Goal: Task Accomplishment & Management: Use online tool/utility

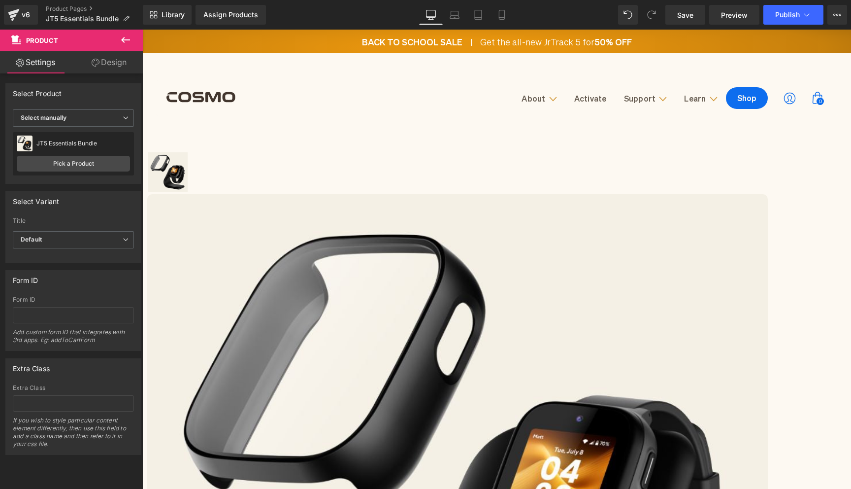
click at [142, 30] on span "(P) Title" at bounding box center [142, 30] width 0 height 0
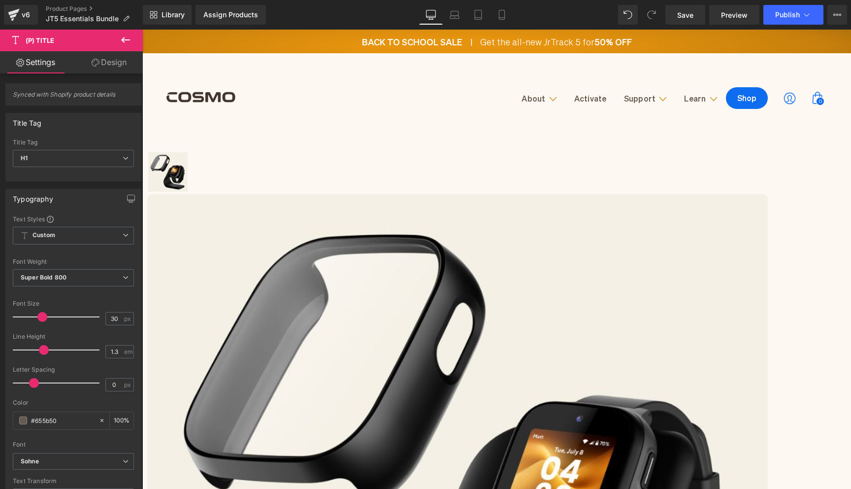
click at [142, 30] on link "(P) Title" at bounding box center [142, 30] width 0 height 0
drag, startPoint x: 108, startPoint y: 58, endPoint x: 104, endPoint y: 66, distance: 9.0
click at [108, 58] on link "Design" at bounding box center [108, 62] width 71 height 22
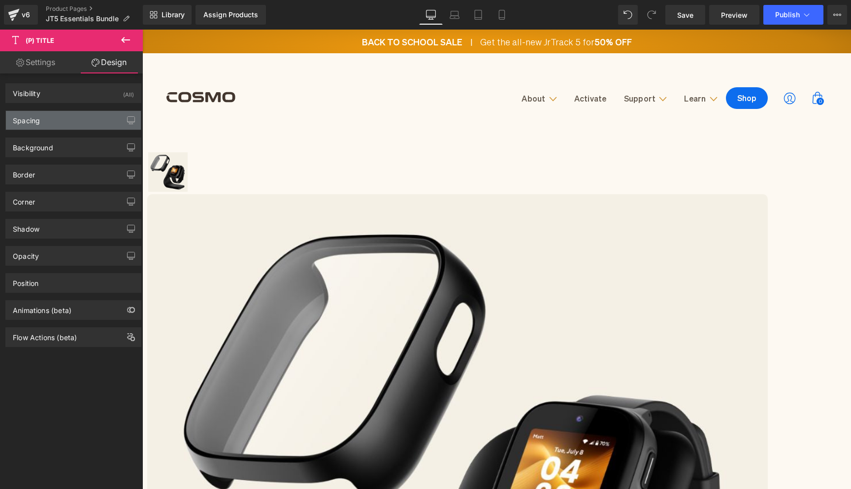
click at [68, 114] on div "Spacing" at bounding box center [73, 120] width 135 height 19
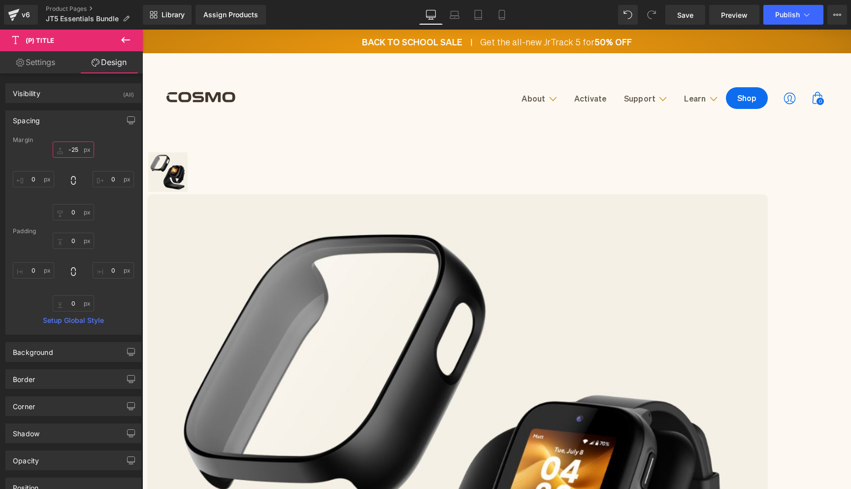
click at [72, 150] on input "-25" at bounding box center [73, 149] width 41 height 16
type input "5"
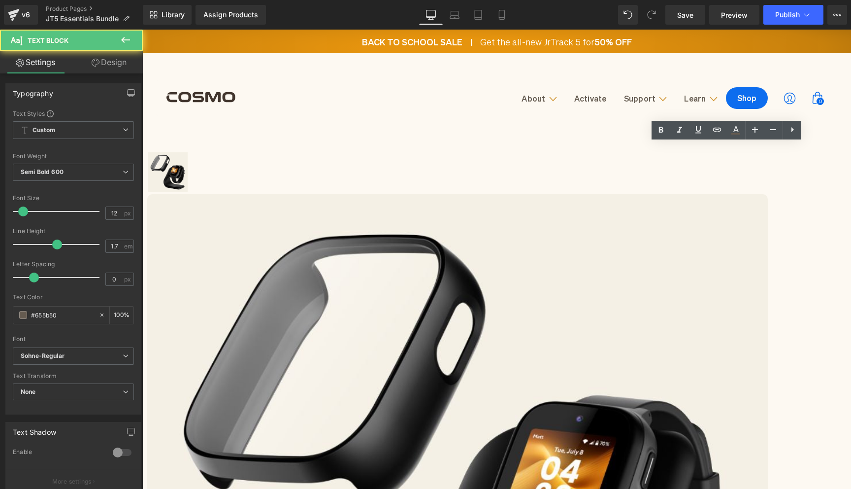
drag, startPoint x: 669, startPoint y: 149, endPoint x: 731, endPoint y: 149, distance: 62.1
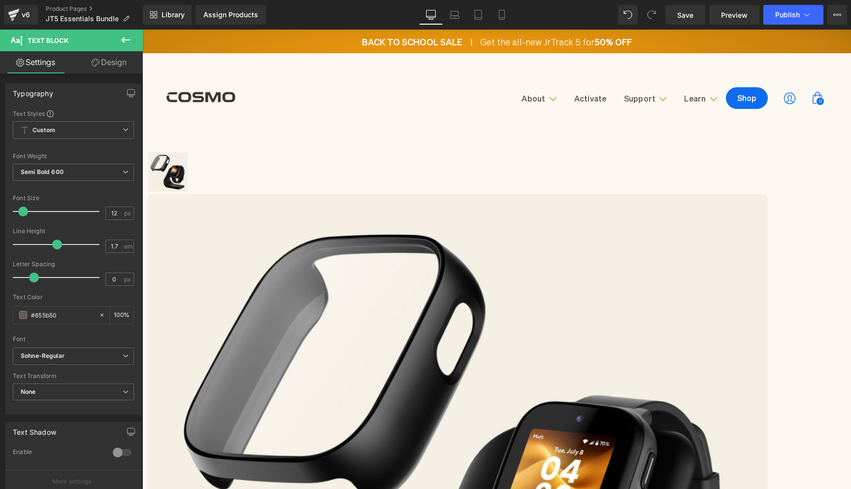
click at [142, 30] on span "(P) Title" at bounding box center [142, 30] width 0 height 0
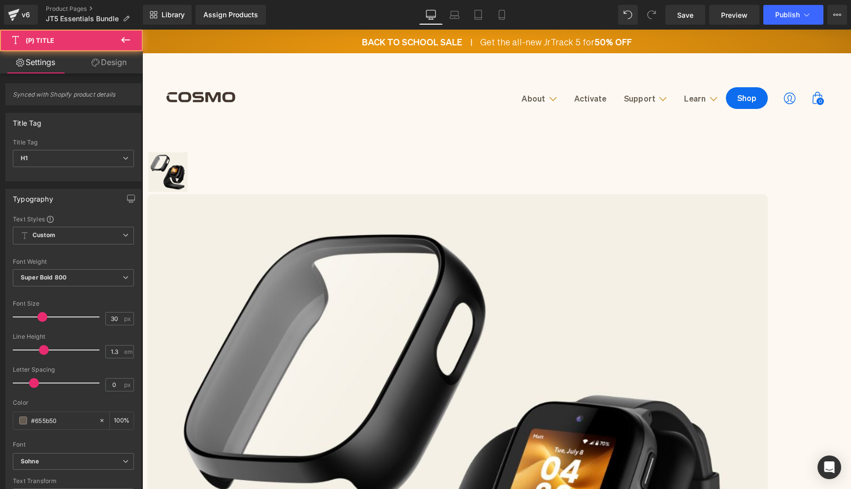
click at [105, 61] on link "Design" at bounding box center [108, 62] width 71 height 22
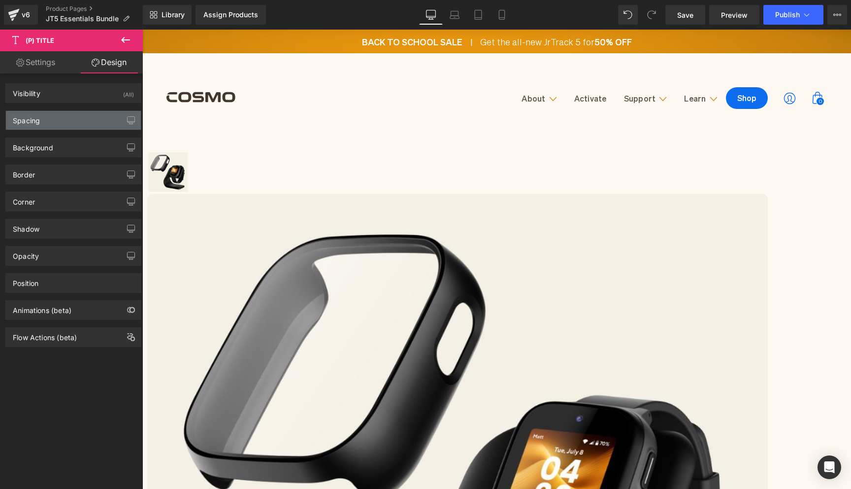
click at [71, 121] on div "Spacing" at bounding box center [73, 120] width 135 height 19
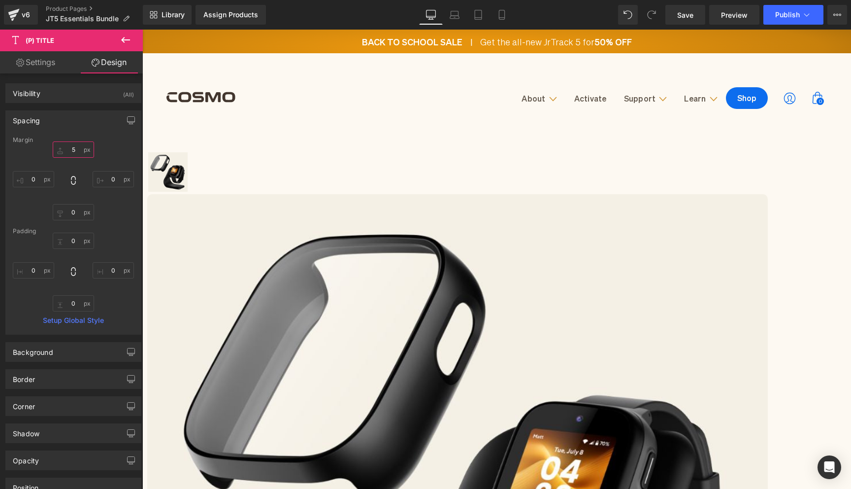
click at [73, 149] on input "5" at bounding box center [73, 149] width 41 height 16
type input "-25"
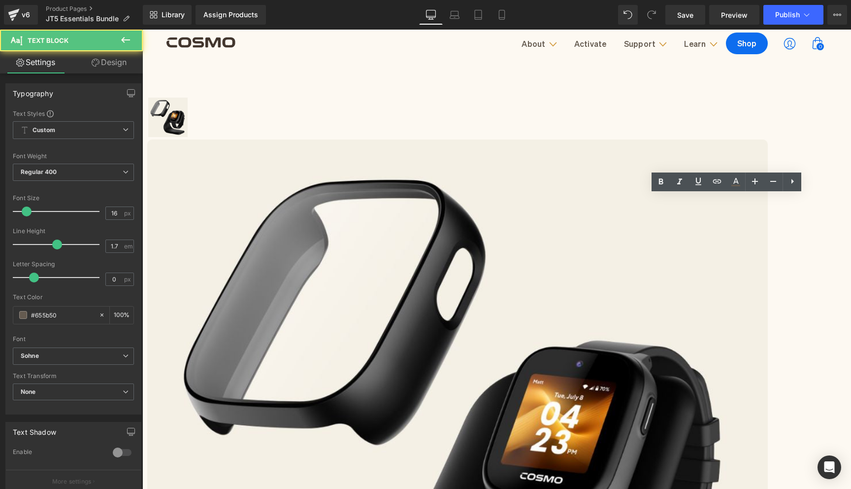
scroll to position [136, 0]
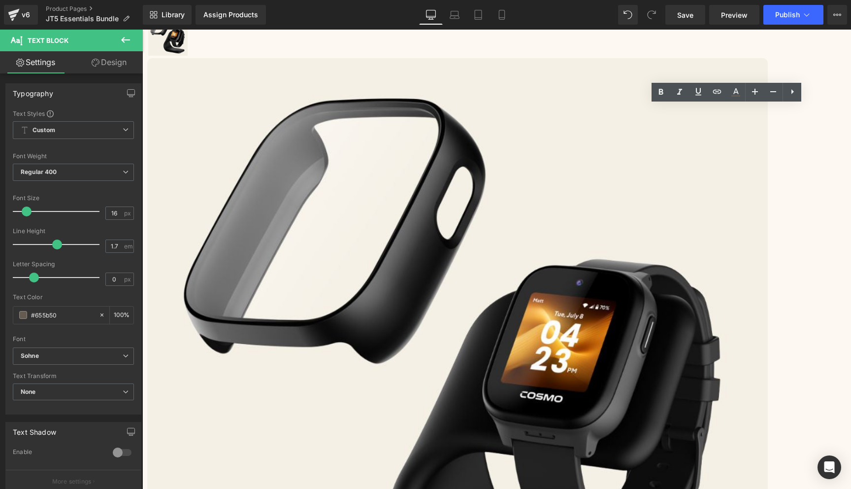
click at [747, 366] on div "(P) Image List Sale Off (P) Image ‹" at bounding box center [492, 479] width 690 height 981
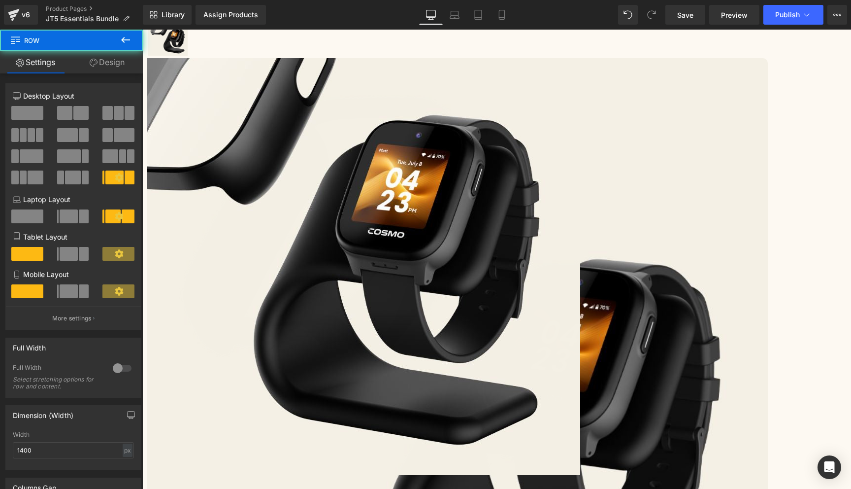
scroll to position [0, 0]
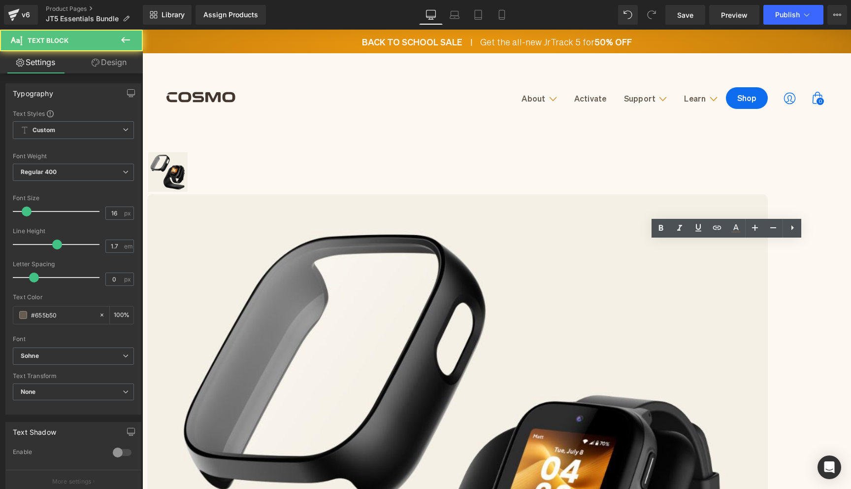
drag, startPoint x: 620, startPoint y: 248, endPoint x: 658, endPoint y: 274, distance: 46.7
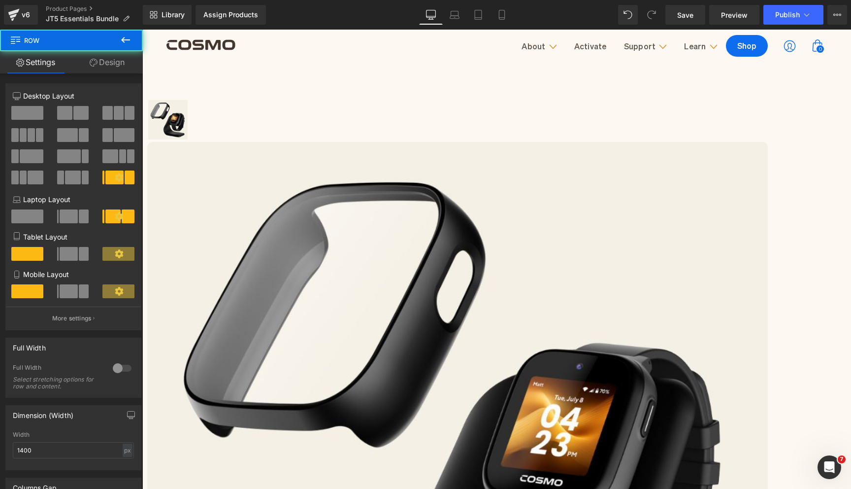
scroll to position [90, 0]
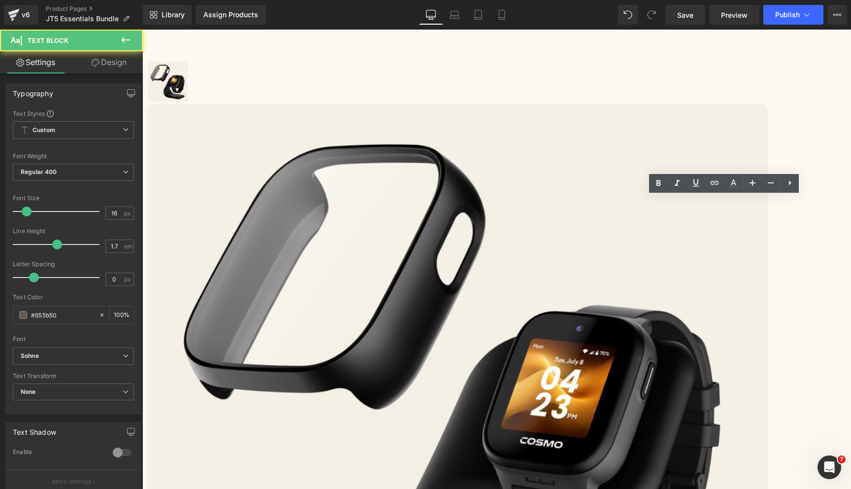
drag, startPoint x: 714, startPoint y: 215, endPoint x: 626, endPoint y: 216, distance: 87.7
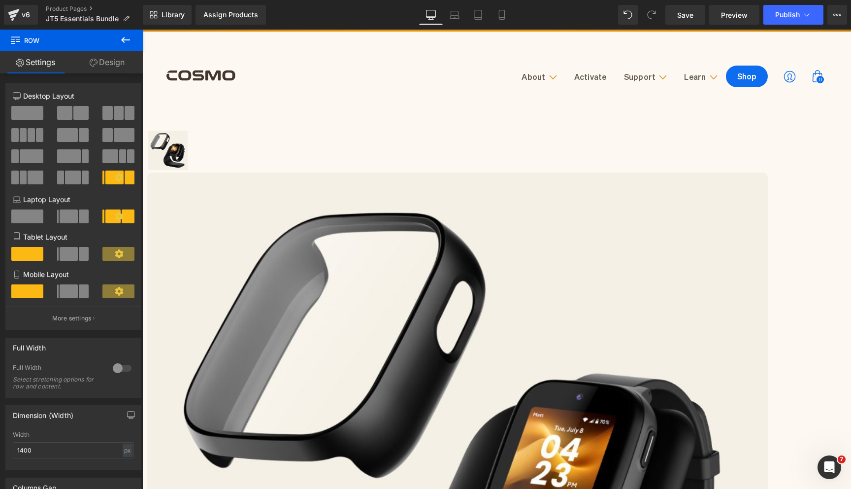
scroll to position [0, 0]
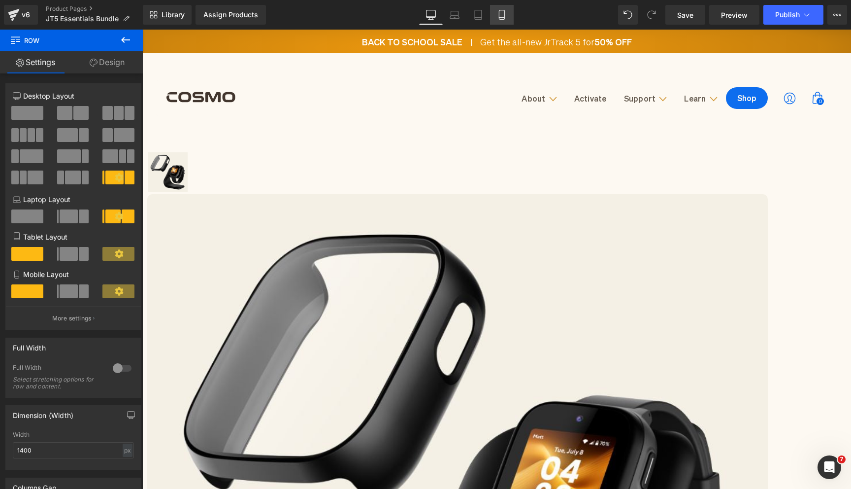
click at [508, 21] on link "Mobile" at bounding box center [502, 15] width 24 height 20
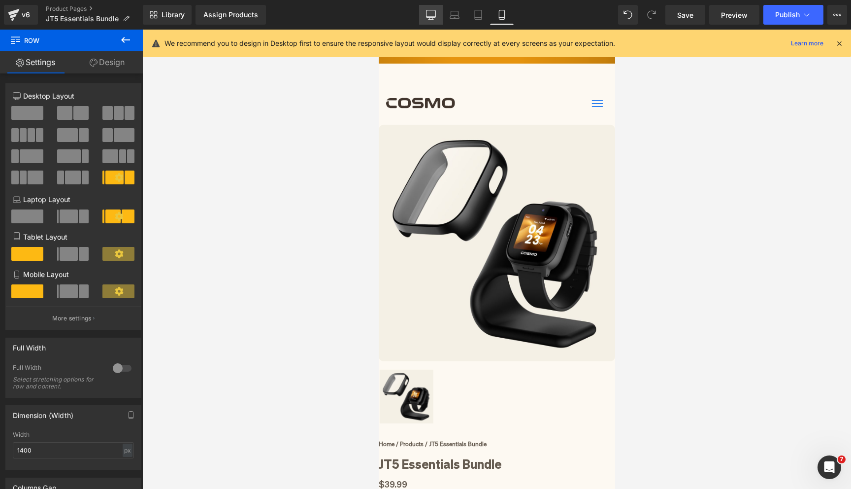
click at [433, 23] on link "Desktop" at bounding box center [431, 15] width 24 height 20
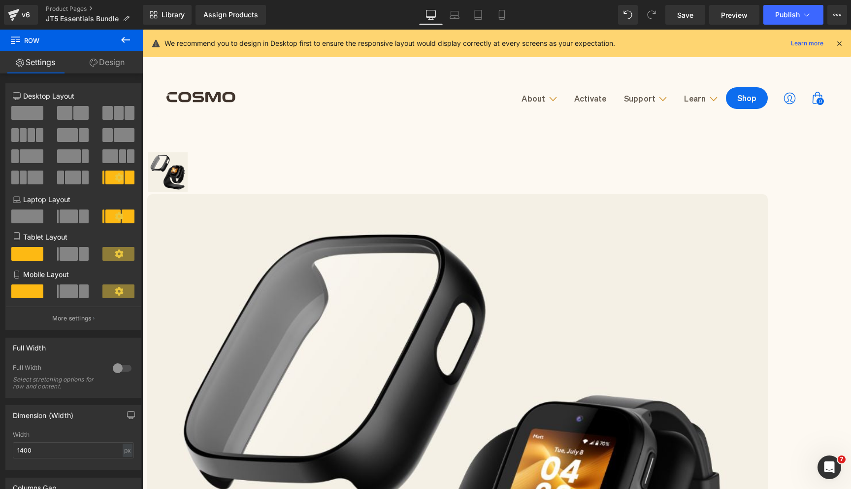
scroll to position [7, 0]
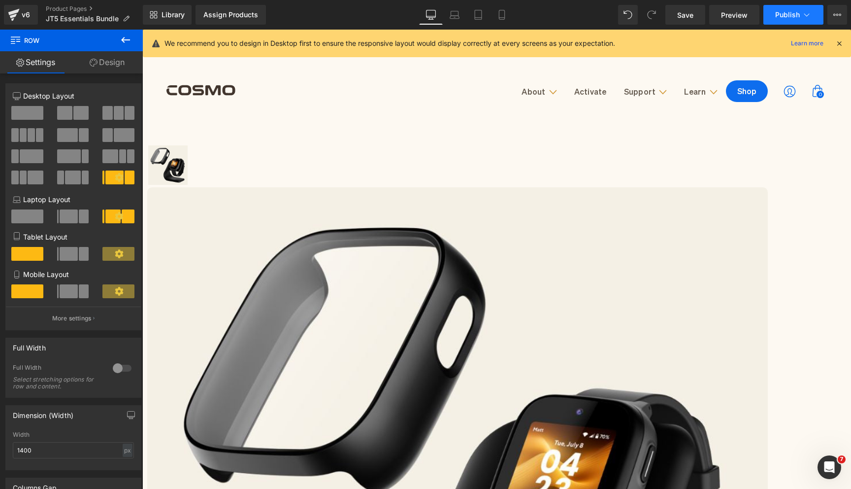
click at [786, 18] on span "Publish" at bounding box center [788, 15] width 25 height 8
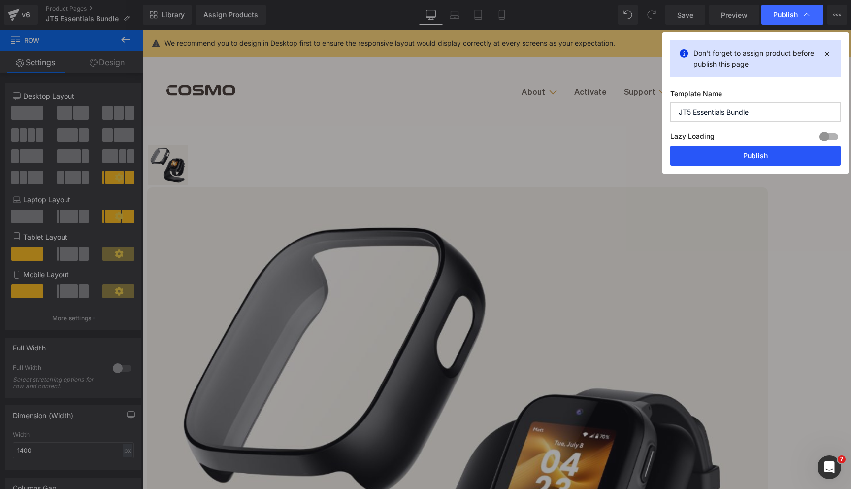
click at [753, 157] on button "Publish" at bounding box center [756, 156] width 170 height 20
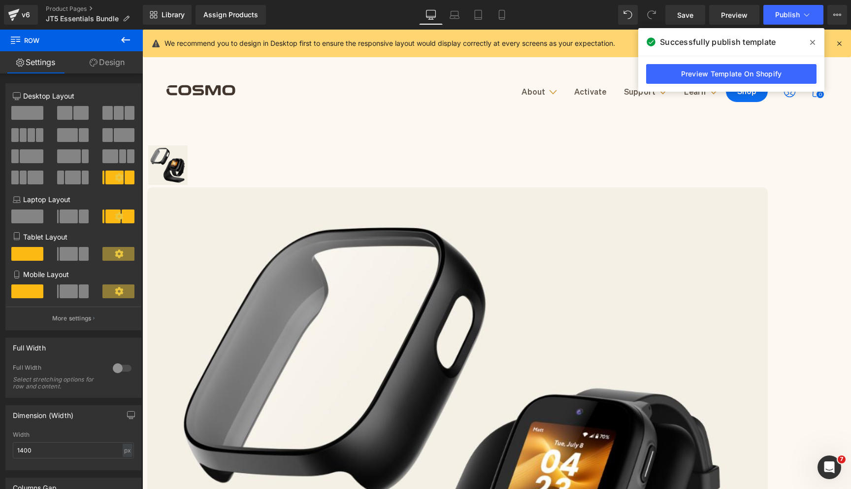
click at [813, 41] on icon at bounding box center [813, 42] width 5 height 5
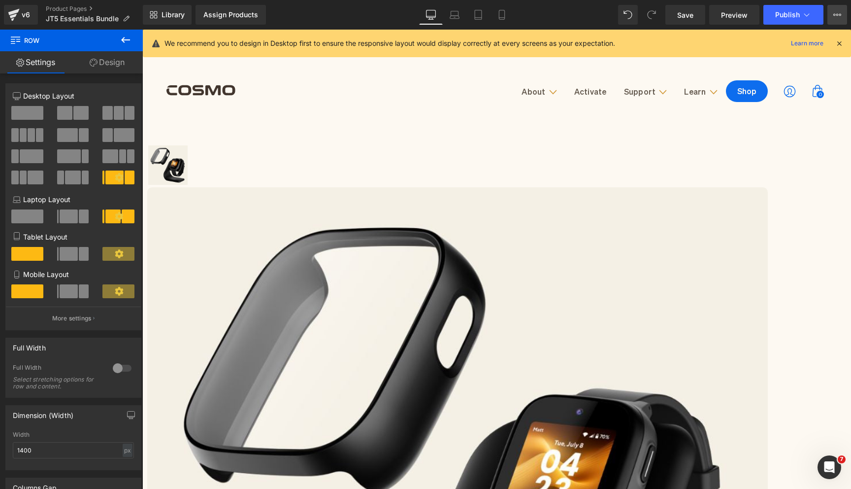
click at [839, 12] on icon at bounding box center [838, 15] width 8 height 8
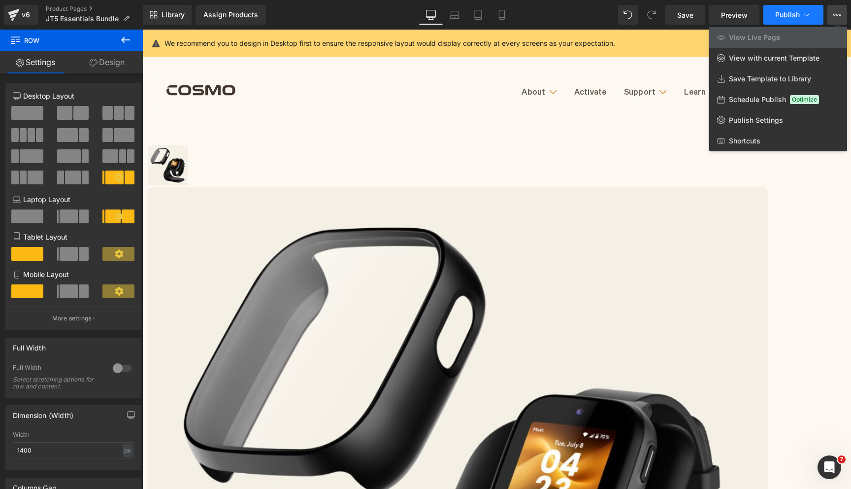
click at [781, 19] on button "Publish" at bounding box center [794, 15] width 60 height 20
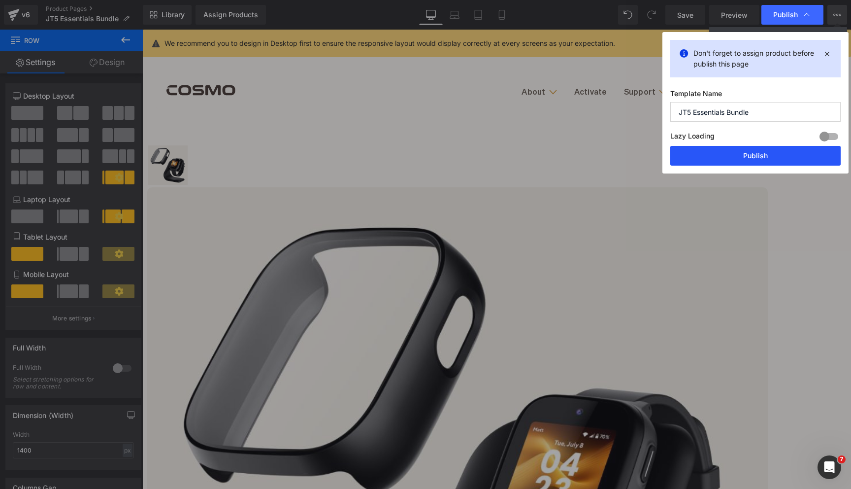
click at [732, 157] on button "Publish" at bounding box center [756, 156] width 170 height 20
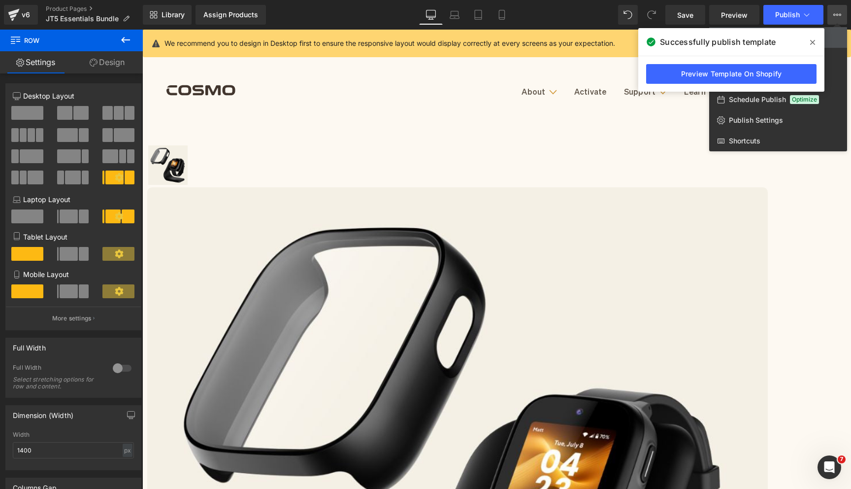
click at [670, 105] on div at bounding box center [496, 259] width 709 height 459
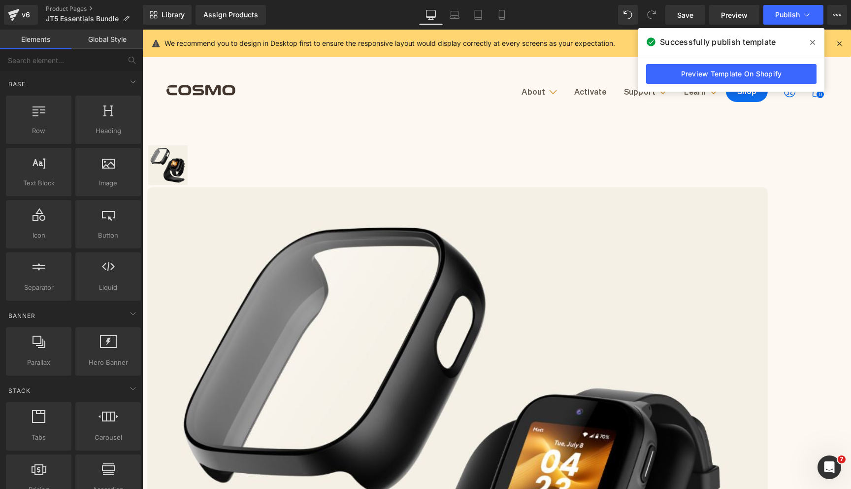
click at [837, 27] on div "Library Assign Products Product Preview No product match your search. Please tr…" at bounding box center [497, 15] width 709 height 30
click at [837, 12] on icon at bounding box center [838, 15] width 8 height 8
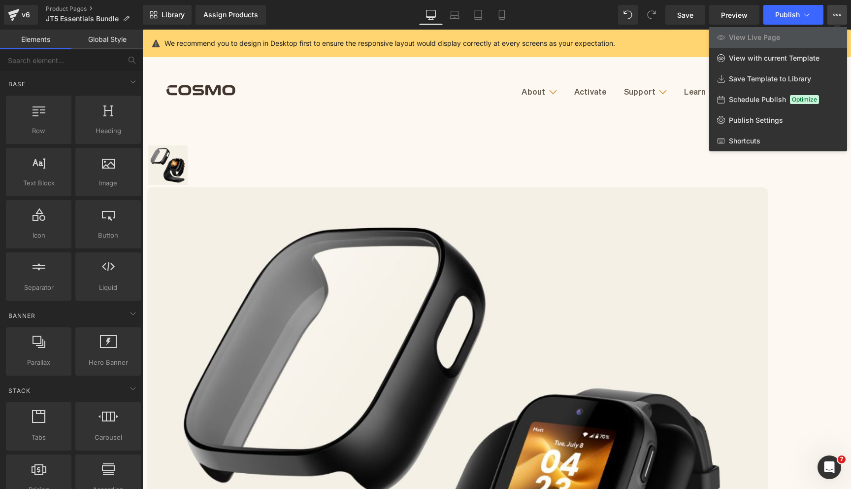
click at [552, 88] on div at bounding box center [496, 259] width 709 height 459
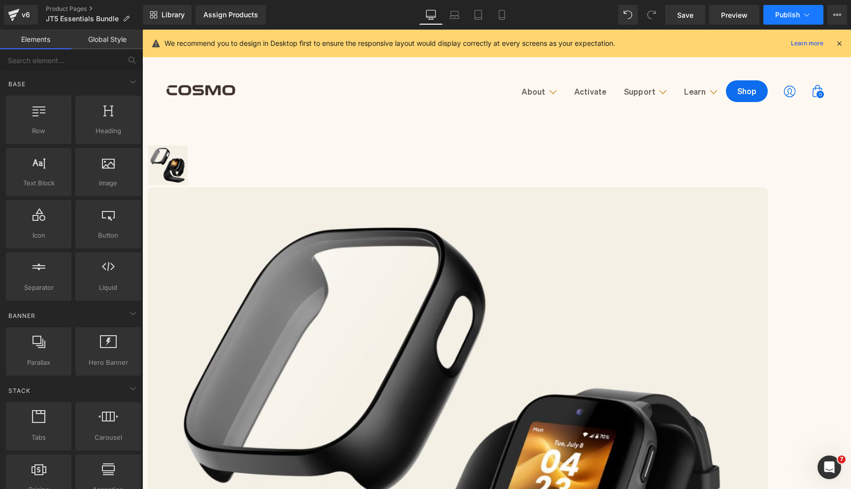
click at [779, 16] on span "Publish" at bounding box center [788, 15] width 25 height 8
click at [224, 14] on div "Assign Products" at bounding box center [231, 15] width 55 height 8
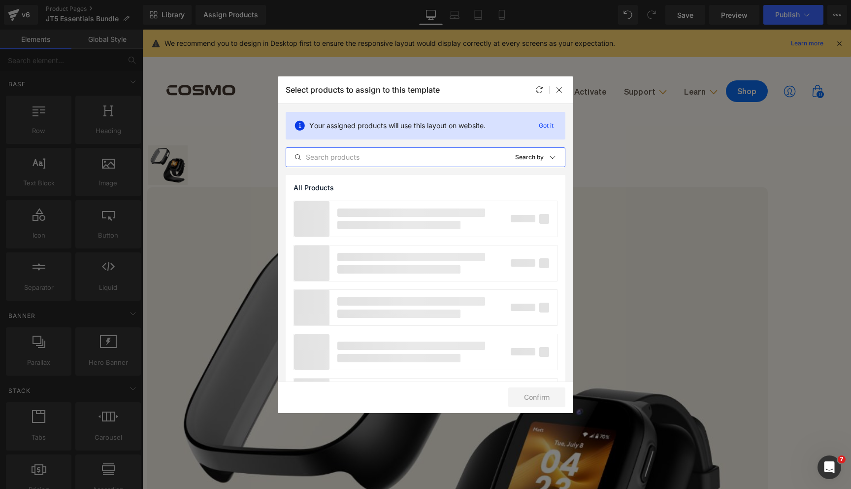
click at [347, 153] on input "text" at bounding box center [396, 157] width 221 height 12
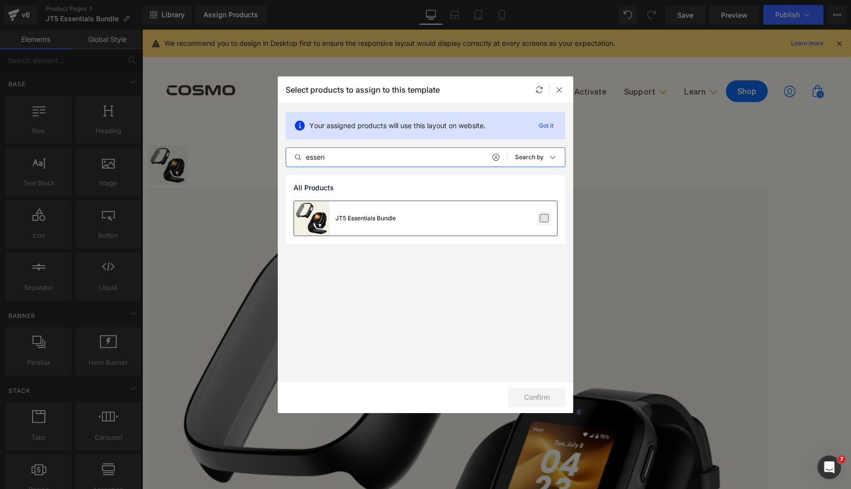
type input "essen"
click at [540, 217] on label at bounding box center [544, 218] width 9 height 9
click at [544, 218] on input "checkbox" at bounding box center [544, 218] width 0 height 0
click at [520, 400] on button "Confirm" at bounding box center [537, 397] width 57 height 20
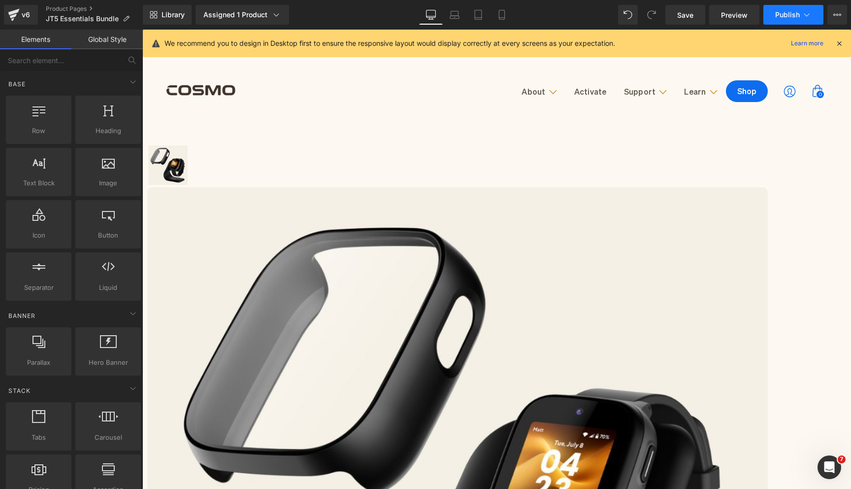
click at [785, 11] on span "Publish" at bounding box center [788, 15] width 25 height 8
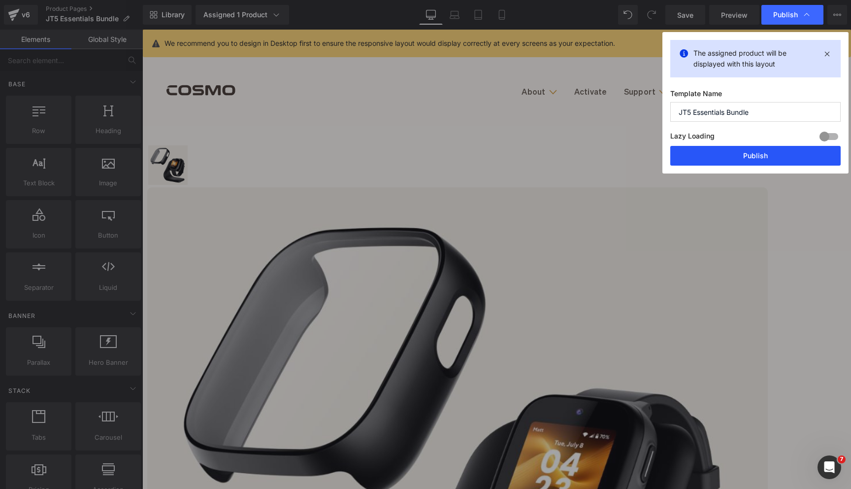
click at [752, 160] on button "Publish" at bounding box center [756, 156] width 170 height 20
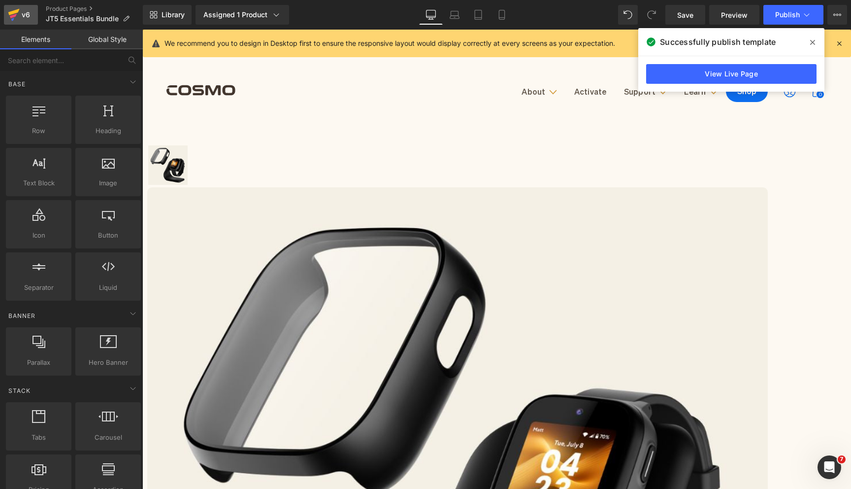
click at [27, 16] on div "v6" at bounding box center [26, 14] width 12 height 13
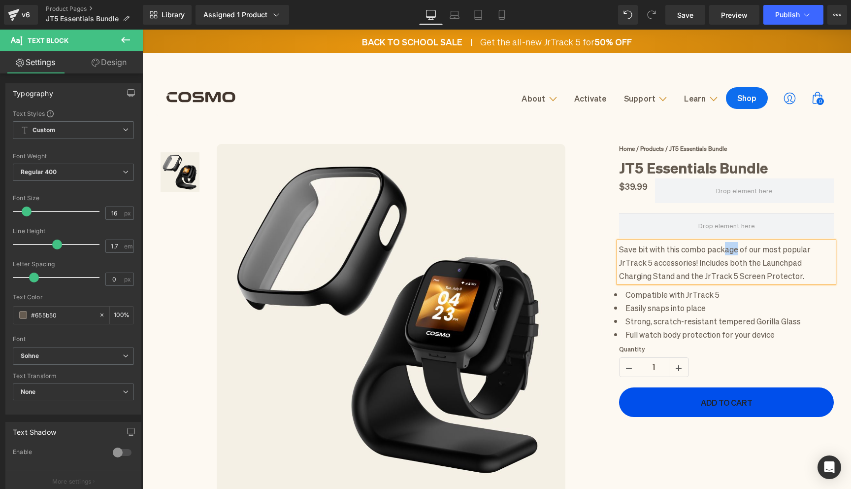
drag, startPoint x: 142, startPoint y: 30, endPoint x: 722, endPoint y: 249, distance: 619.8
click at [722, 249] on p "Save bit with this combo package of our most popular JrTrack 5 accessories! Inc…" at bounding box center [726, 262] width 215 height 40
click at [717, 314] on span "Text Block" at bounding box center [719, 316] width 33 height 12
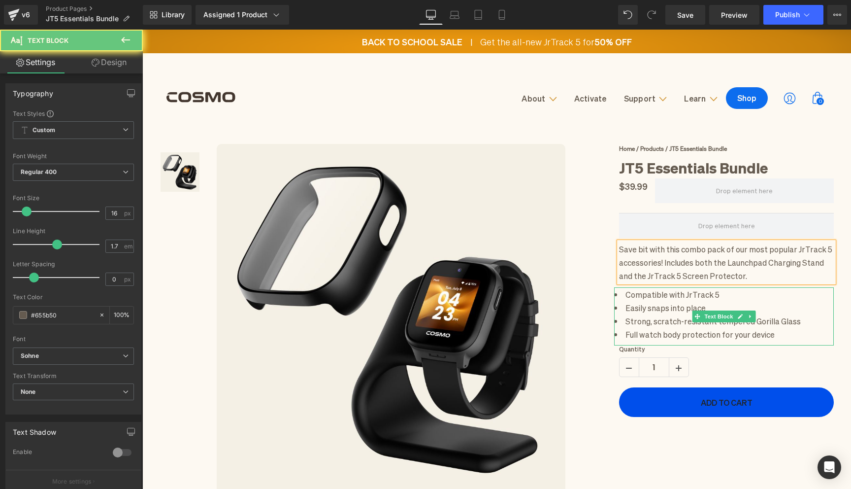
click at [648, 308] on li "Easily snaps into place" at bounding box center [724, 307] width 220 height 13
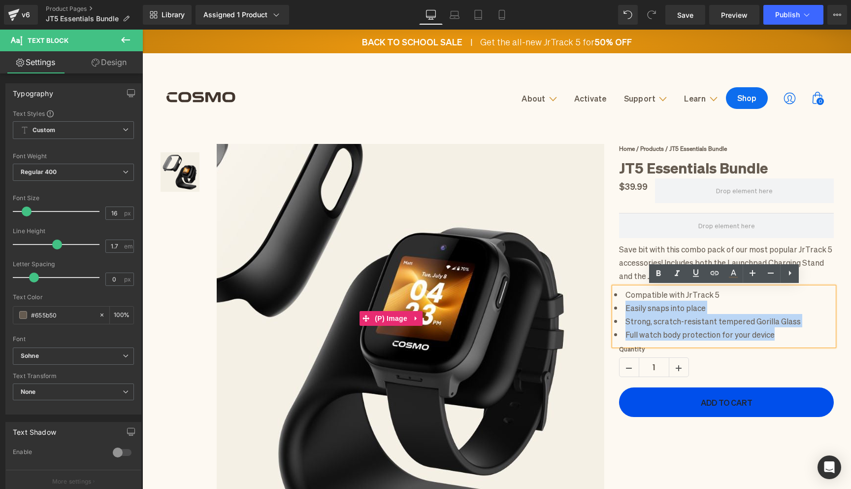
drag, startPoint x: 776, startPoint y: 336, endPoint x: 604, endPoint y: 312, distance: 174.1
click at [604, 312] on div "(P) Image List Sale Off (P) Image ‹" at bounding box center [497, 340] width 690 height 431
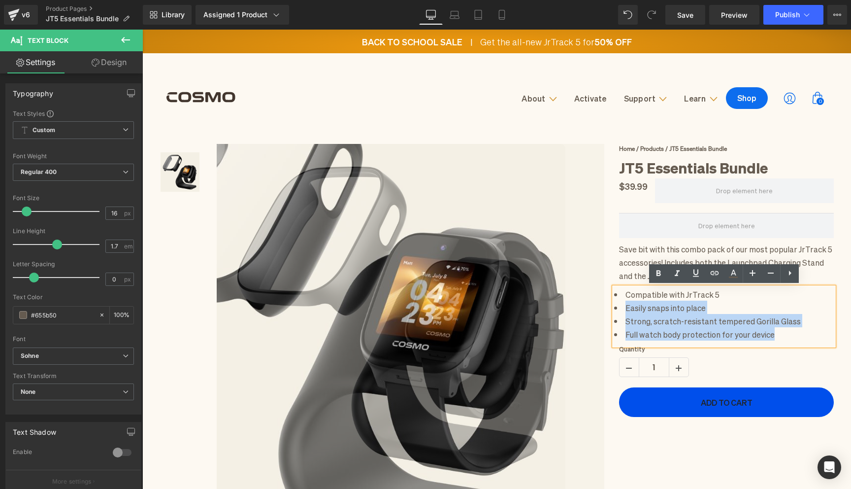
click at [715, 322] on li "Strong, scratch-resistant tempered Gorilla Glass" at bounding box center [724, 320] width 220 height 13
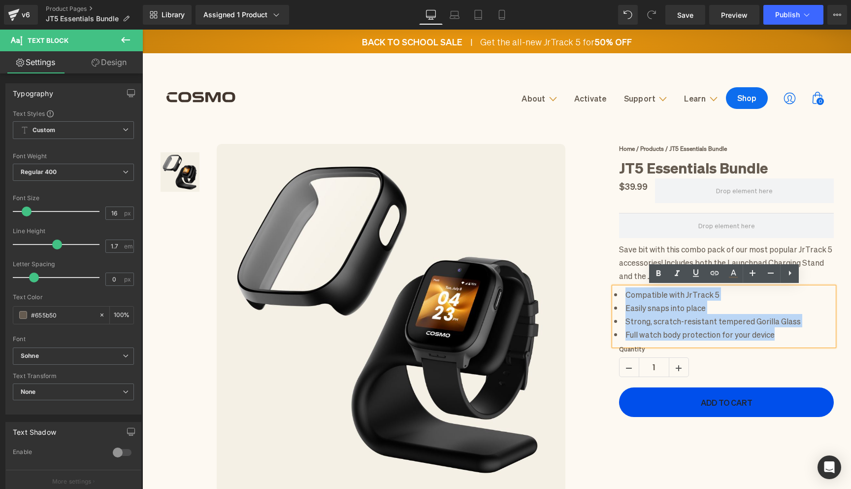
drag, startPoint x: 793, startPoint y: 335, endPoint x: 609, endPoint y: 295, distance: 188.6
click at [609, 295] on div "(P) Image List Sale Off (P) Image ‹" at bounding box center [497, 340] width 690 height 431
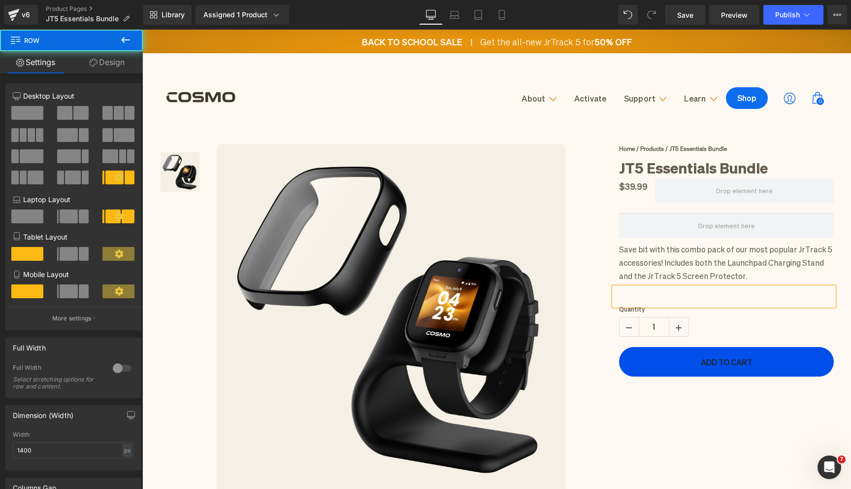
click at [695, 449] on div "(P) Image List Sale Off (P) Image ‹" at bounding box center [497, 340] width 690 height 431
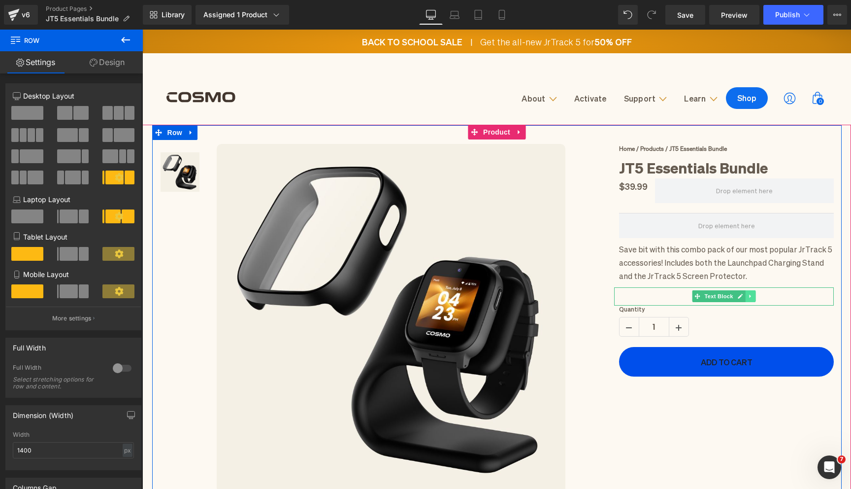
click at [753, 291] on link at bounding box center [751, 296] width 10 height 12
click at [754, 298] on icon at bounding box center [755, 296] width 5 height 5
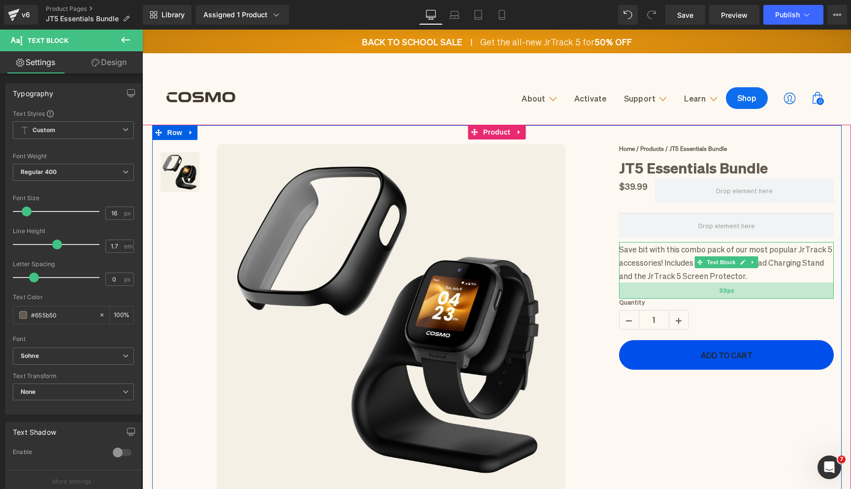
drag, startPoint x: 749, startPoint y: 281, endPoint x: 749, endPoint y: 297, distance: 16.3
click at [749, 297] on div "33px" at bounding box center [726, 290] width 215 height 16
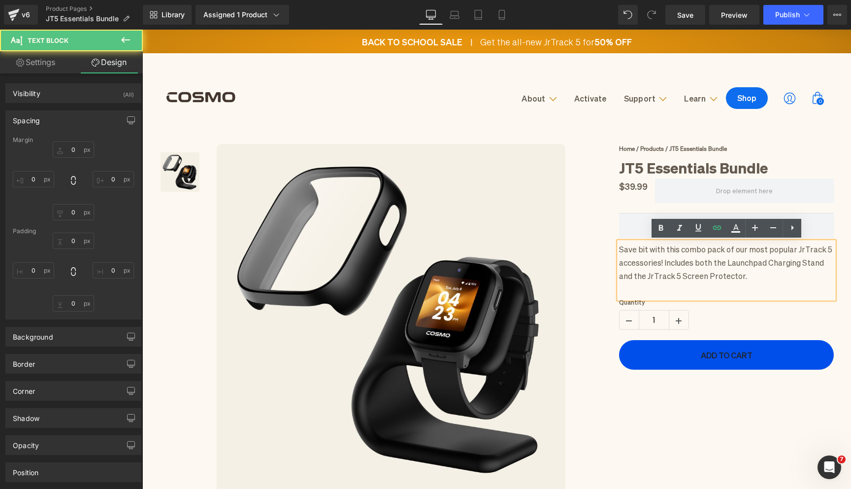
type input "0"
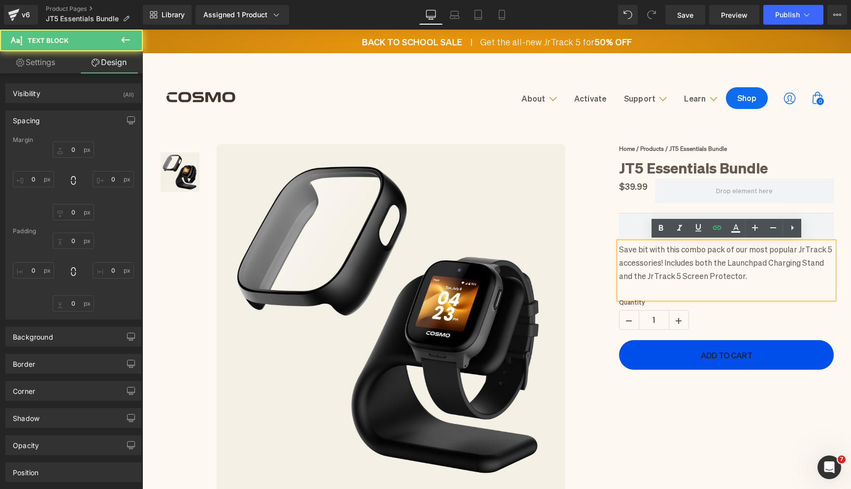
type input "0"
type input "33"
type input "0"
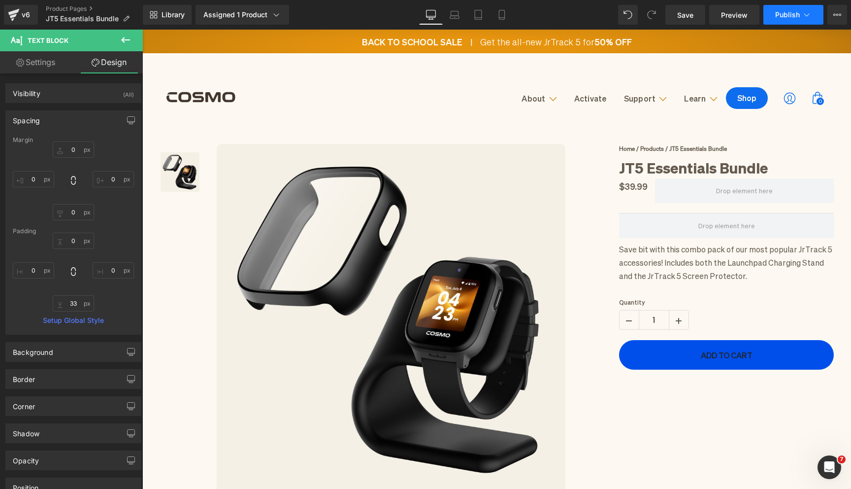
click at [787, 11] on span "Publish" at bounding box center [788, 15] width 25 height 8
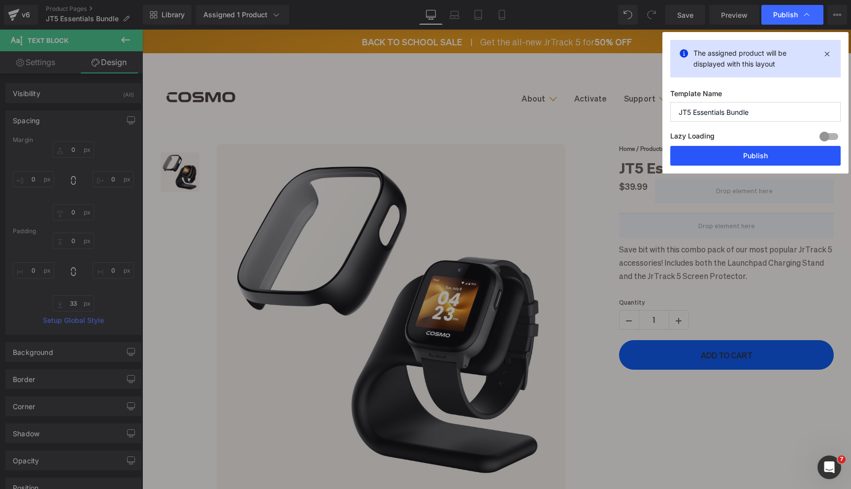
click at [722, 154] on button "Publish" at bounding box center [756, 156] width 170 height 20
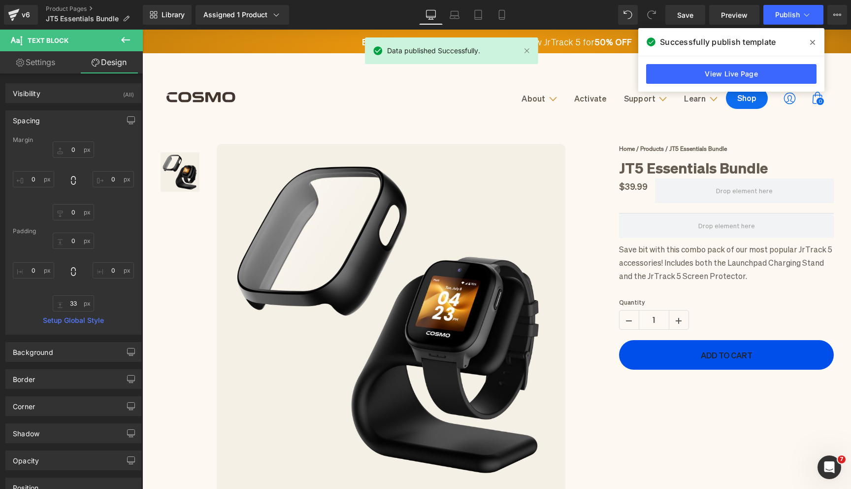
click at [812, 42] on icon at bounding box center [813, 42] width 5 height 5
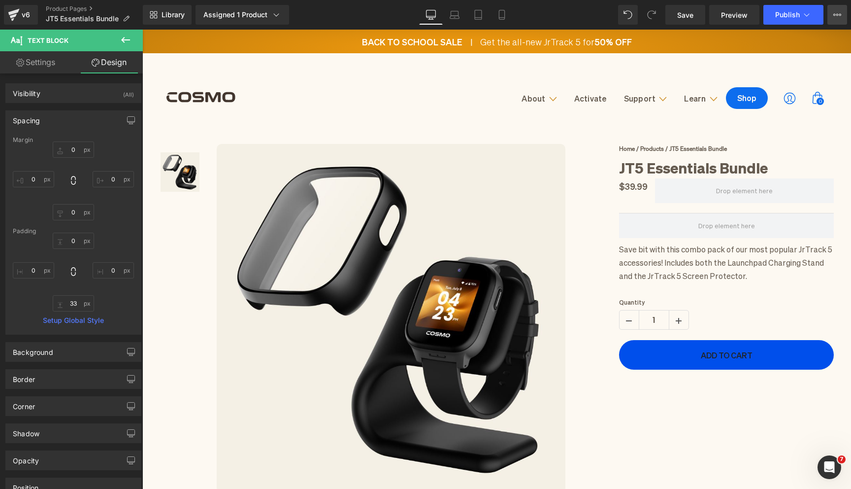
click at [839, 16] on icon at bounding box center [838, 15] width 8 height 8
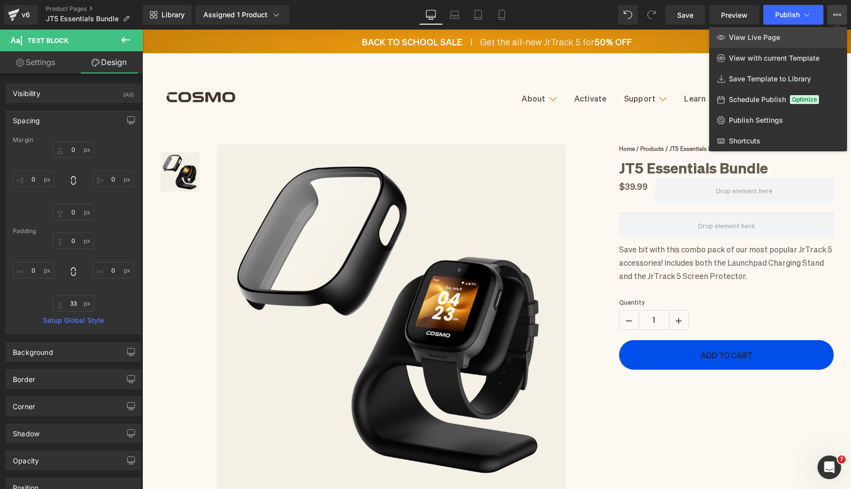
click at [820, 40] on link "View Live Page" at bounding box center [779, 37] width 138 height 21
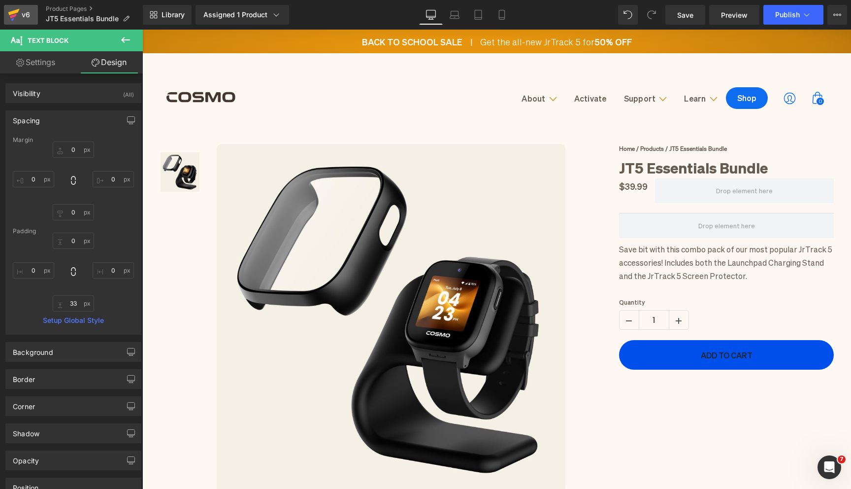
click at [19, 15] on icon at bounding box center [14, 14] width 12 height 25
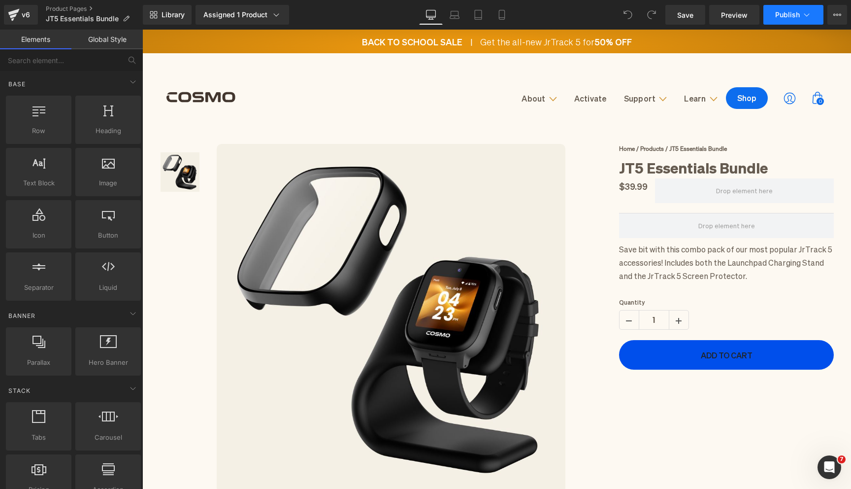
click at [773, 19] on button "Publish" at bounding box center [794, 15] width 60 height 20
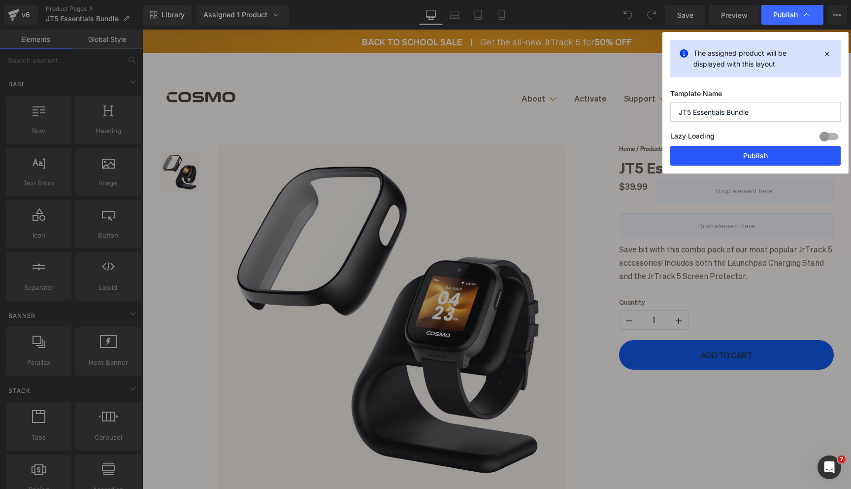
click at [743, 150] on button "Publish" at bounding box center [756, 156] width 170 height 20
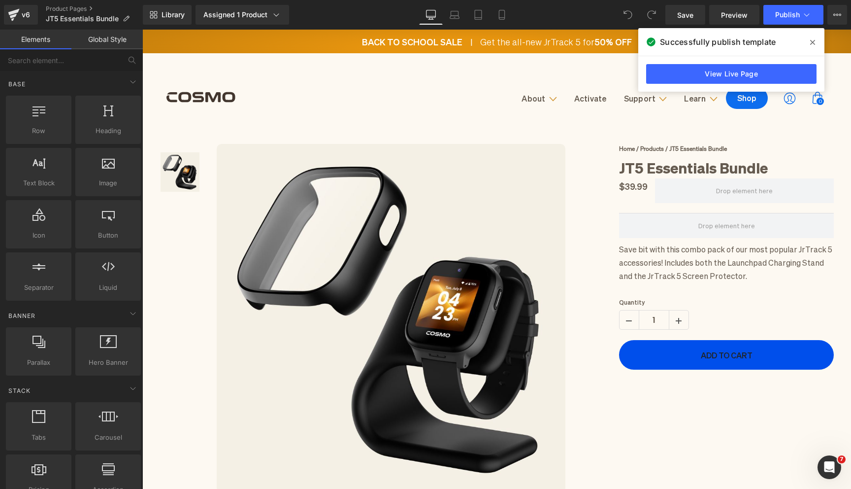
click at [815, 40] on icon at bounding box center [813, 42] width 5 height 5
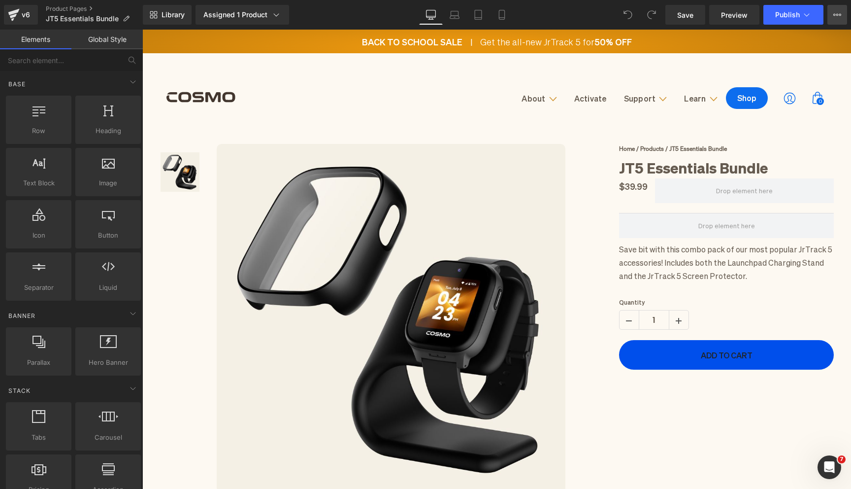
click at [829, 19] on button "View Live Page View with current Template Save Template to Library Schedule Pub…" at bounding box center [838, 15] width 20 height 20
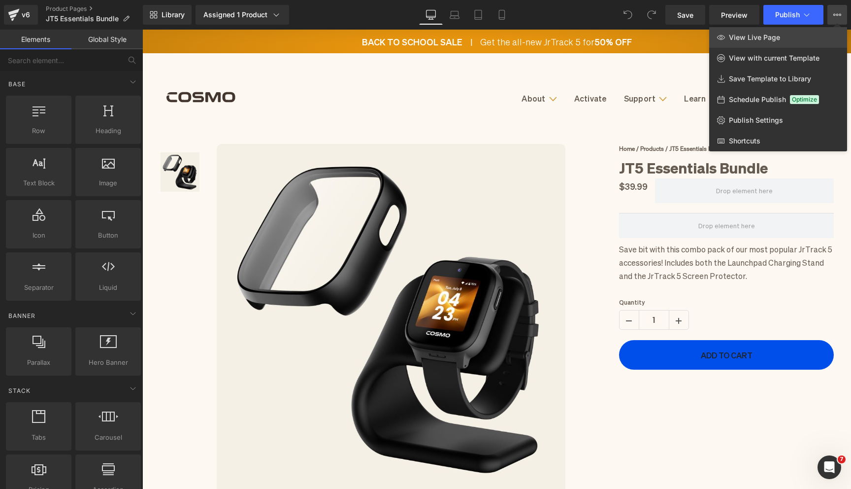
click at [818, 30] on link "View Live Page" at bounding box center [779, 37] width 138 height 21
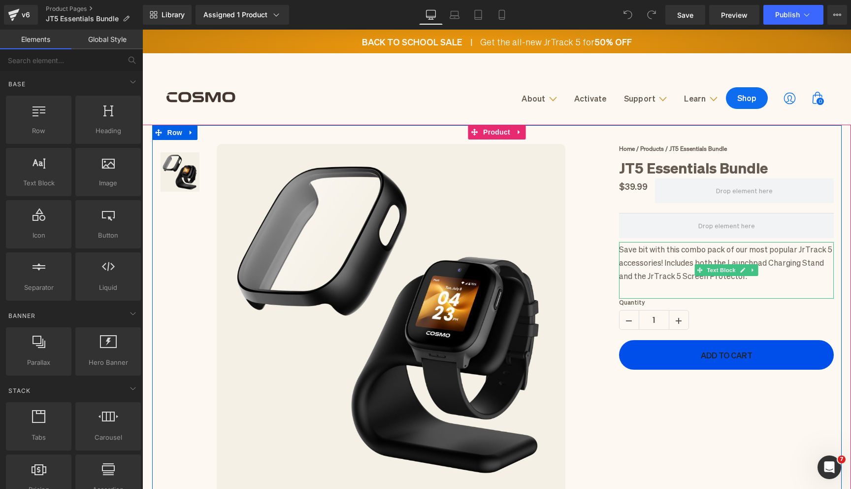
click at [644, 246] on p "Save bit with this combo pack of our most popular JrTrack 5 accessories! Includ…" at bounding box center [726, 262] width 215 height 40
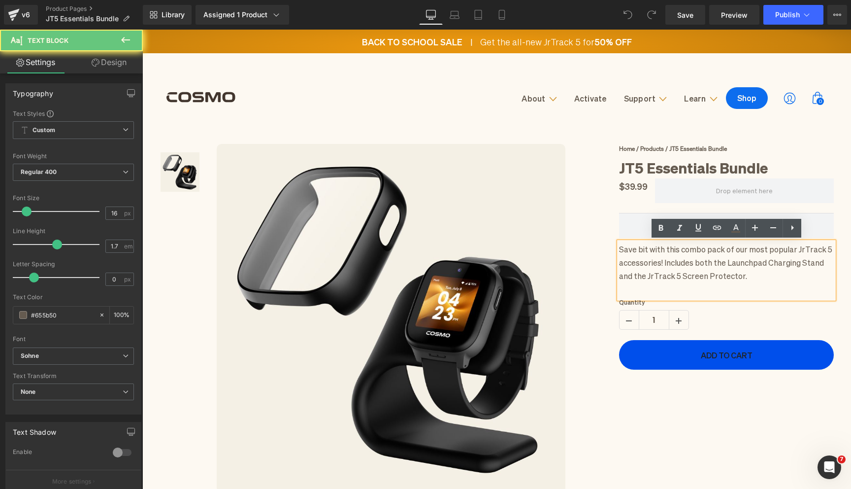
click at [646, 247] on p "Save bit with this combo pack of our most popular JrTrack 5 accessories! Includ…" at bounding box center [726, 262] width 215 height 40
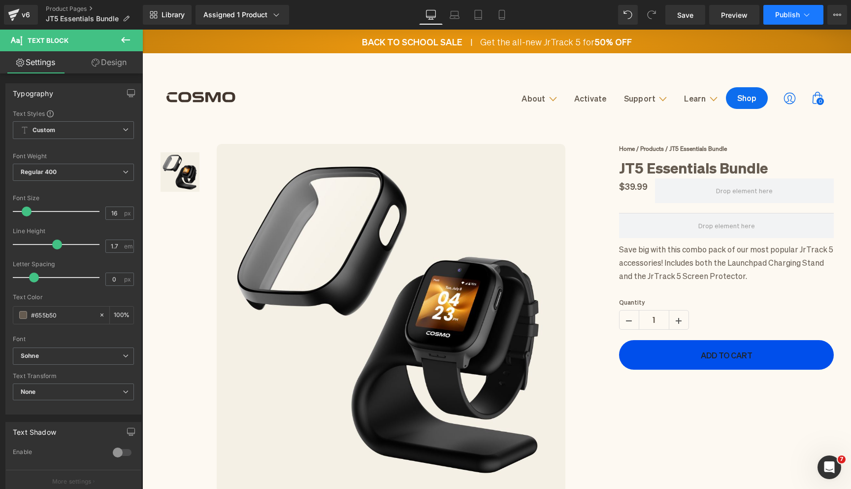
click at [787, 17] on span "Publish" at bounding box center [788, 15] width 25 height 8
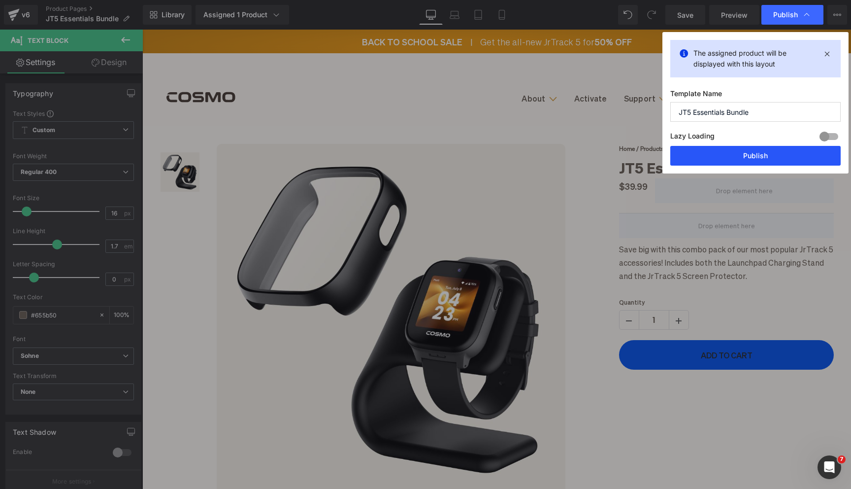
click at [770, 162] on button "Publish" at bounding box center [756, 156] width 170 height 20
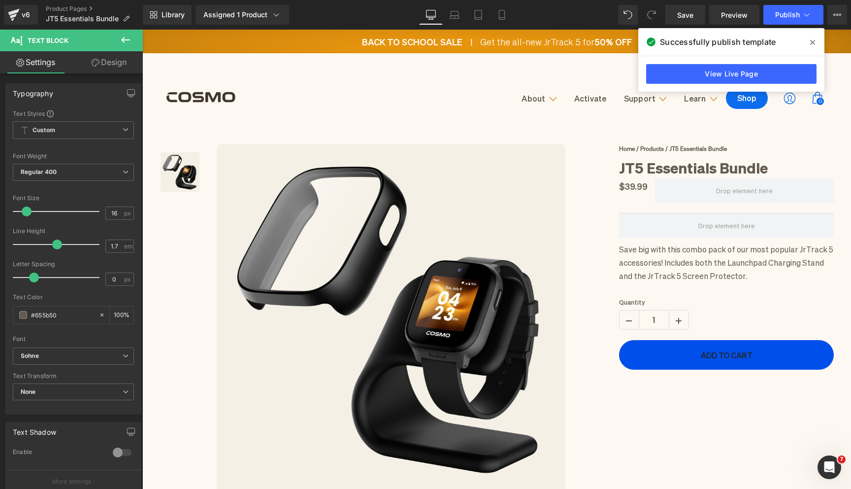
click at [815, 40] on icon at bounding box center [813, 42] width 5 height 8
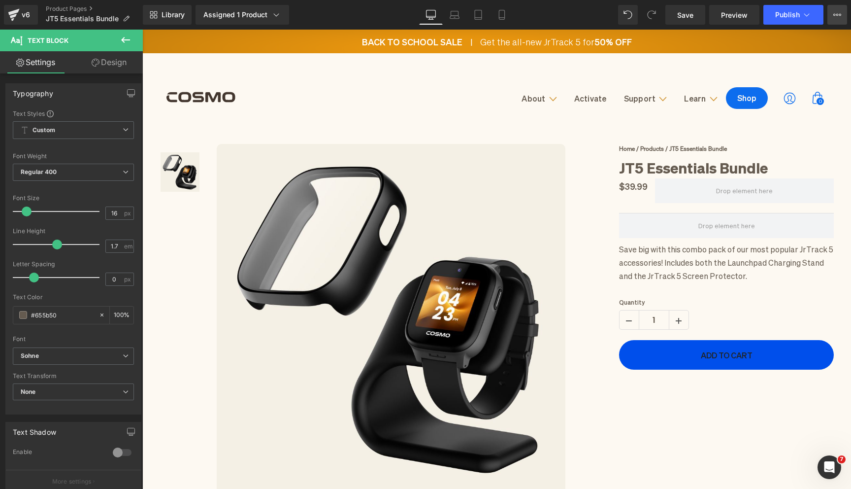
click at [836, 16] on icon at bounding box center [838, 15] width 8 height 8
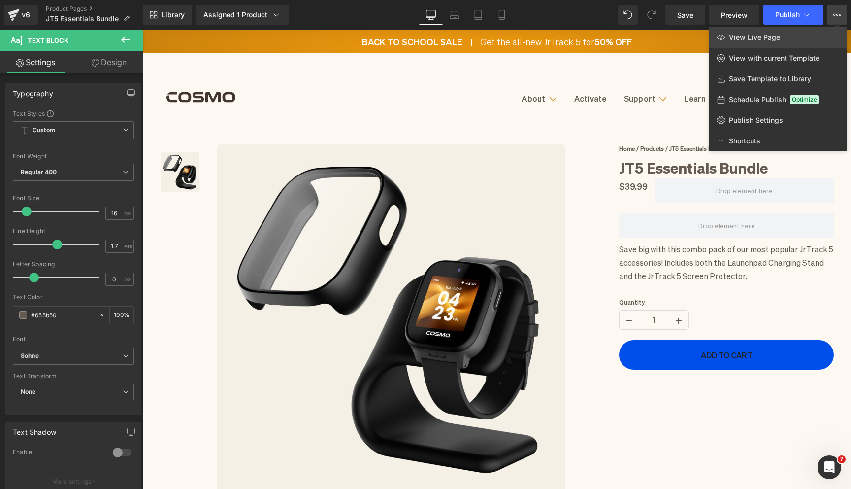
click at [818, 36] on link "View Live Page" at bounding box center [779, 37] width 138 height 21
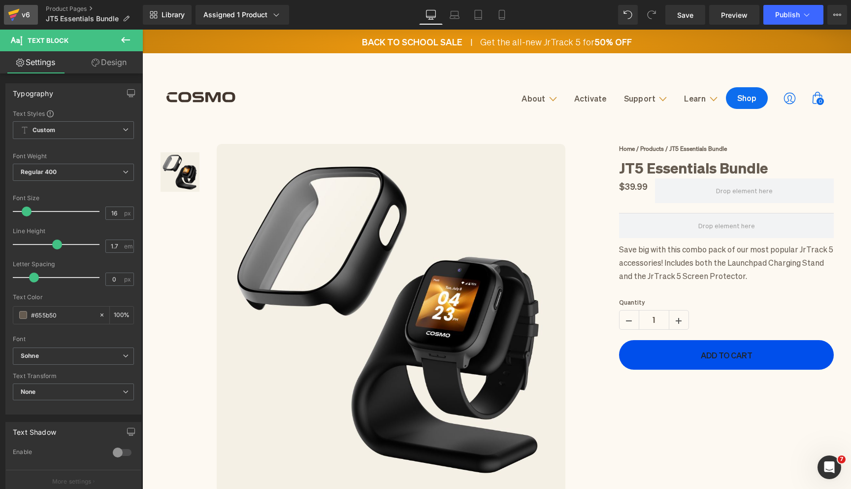
click at [9, 15] on icon at bounding box center [13, 12] width 11 height 6
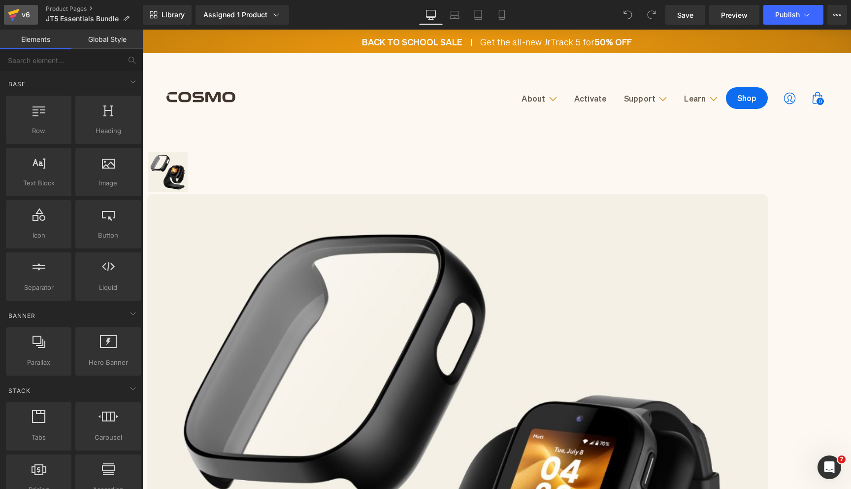
click at [21, 18] on div "v6" at bounding box center [26, 14] width 12 height 13
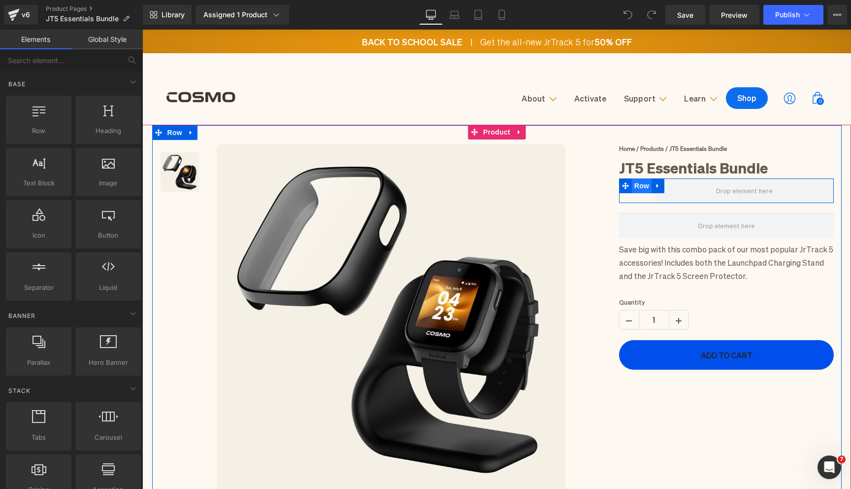
click at [639, 187] on span "Row" at bounding box center [642, 185] width 20 height 15
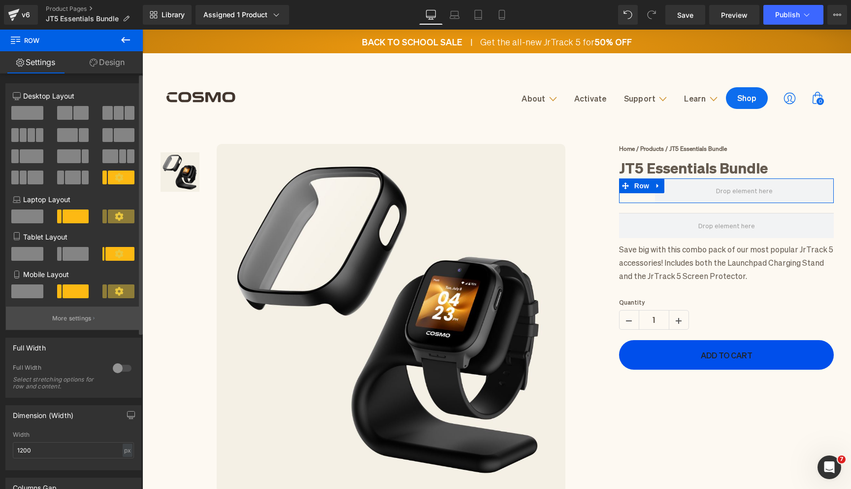
click at [62, 323] on p "More settings" at bounding box center [71, 318] width 39 height 9
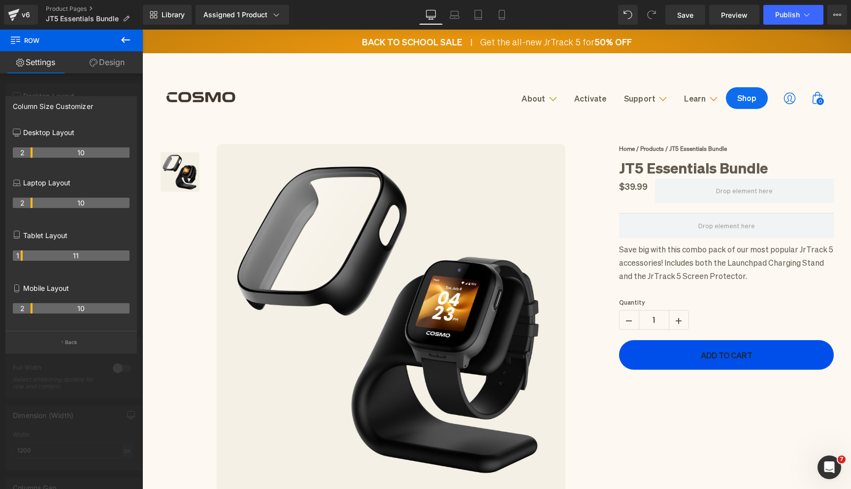
click at [124, 42] on icon at bounding box center [126, 40] width 12 height 12
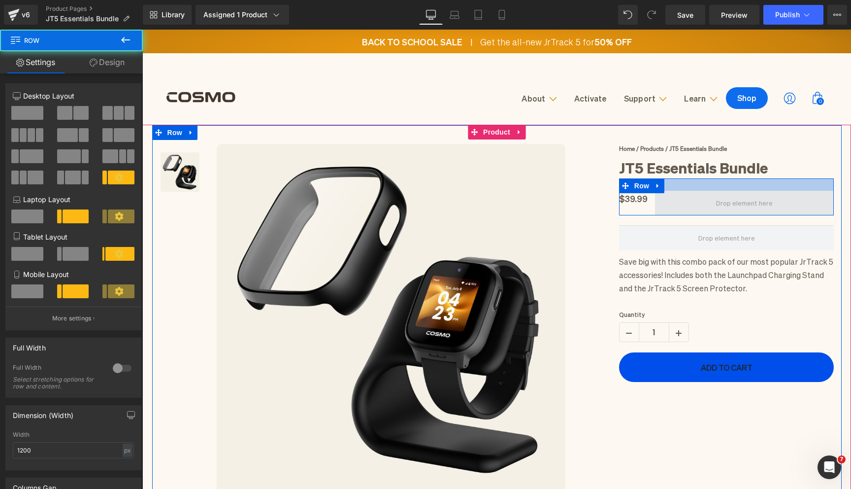
drag, startPoint x: 683, startPoint y: 180, endPoint x: 683, endPoint y: 192, distance: 12.3
click at [683, 192] on div "$39.99 (P) Price Row" at bounding box center [726, 196] width 215 height 37
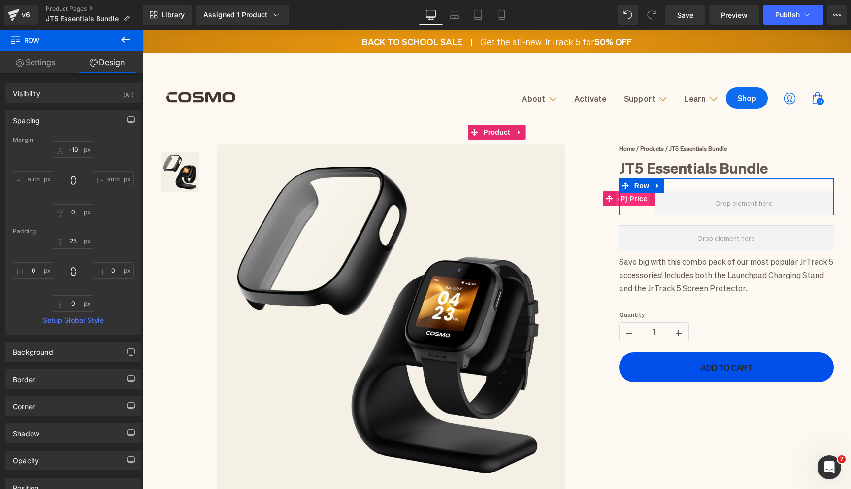
click at [638, 202] on span "(P) Price" at bounding box center [633, 198] width 34 height 15
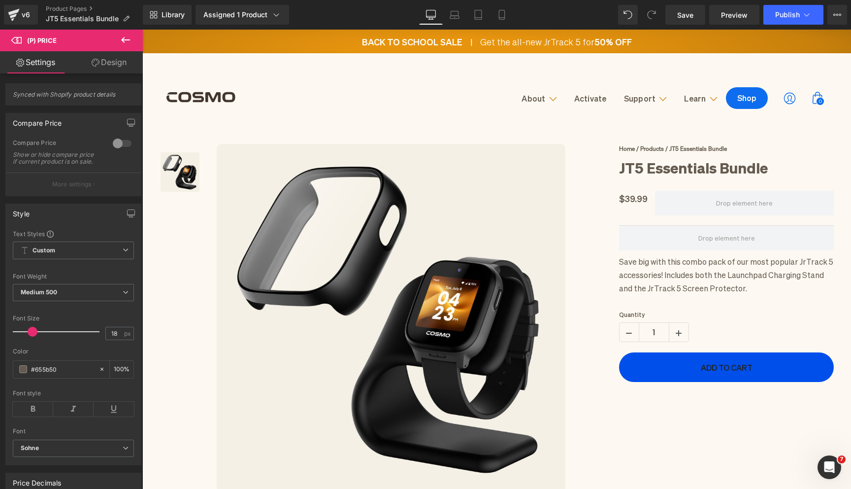
click at [106, 62] on link "Design" at bounding box center [108, 62] width 71 height 22
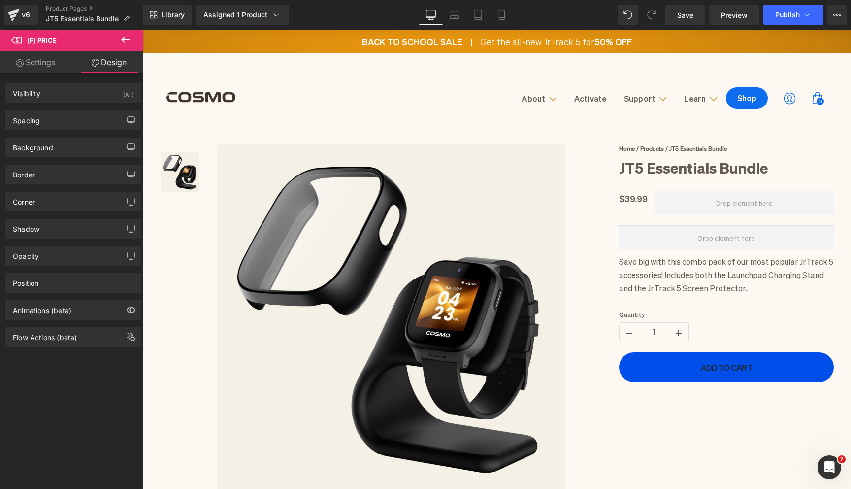
type input "none"
type input "0"
click at [71, 152] on div "Background" at bounding box center [73, 147] width 135 height 19
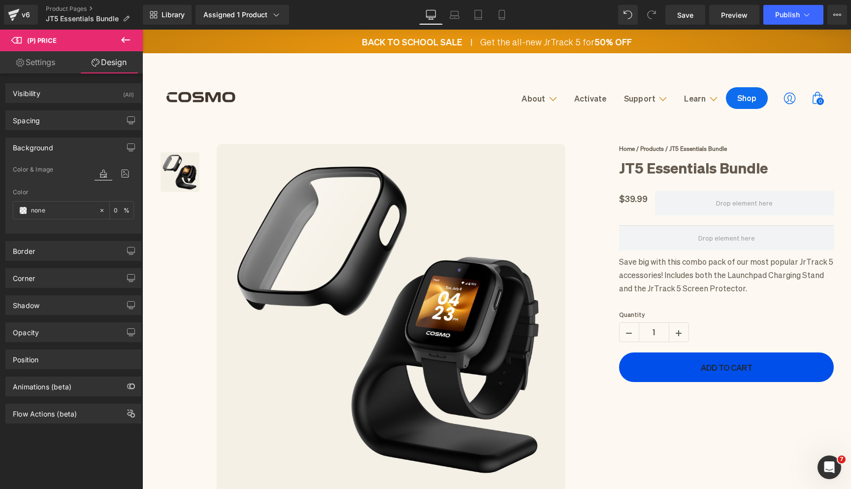
click at [70, 145] on div "Background" at bounding box center [73, 147] width 135 height 19
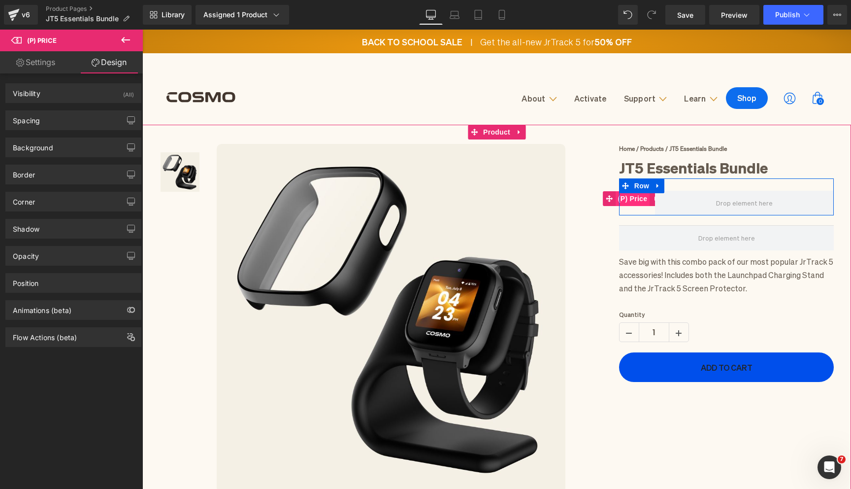
click at [634, 201] on span "(P) Price" at bounding box center [633, 198] width 34 height 15
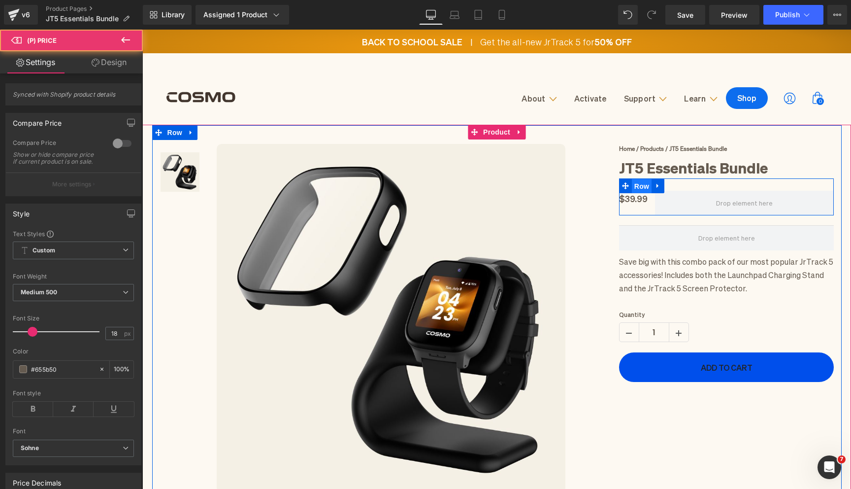
click at [637, 188] on span "Row" at bounding box center [642, 186] width 20 height 15
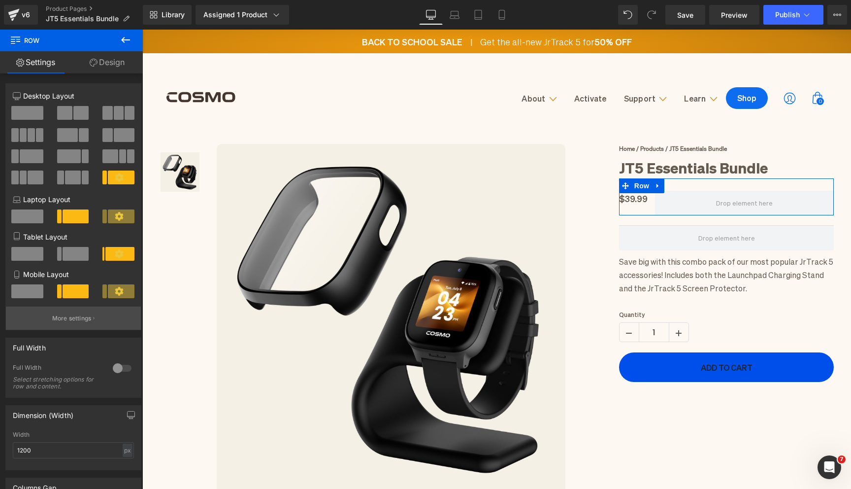
click at [82, 323] on p "More settings" at bounding box center [71, 318] width 39 height 9
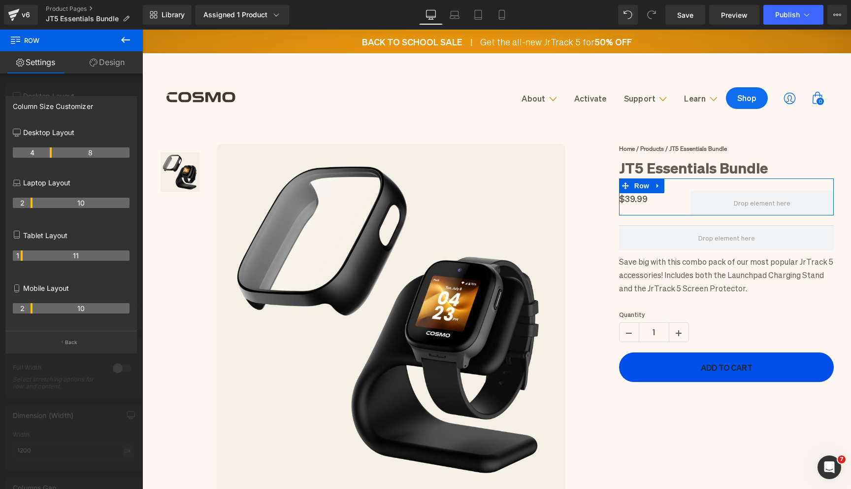
drag, startPoint x: 31, startPoint y: 152, endPoint x: 54, endPoint y: 153, distance: 23.7
click at [661, 197] on body "Skip to content BACK TO SCHOOL SALE | Get the all-new JrTrack 5 for 50% OFF Abo…" at bounding box center [496, 466] width 709 height 873
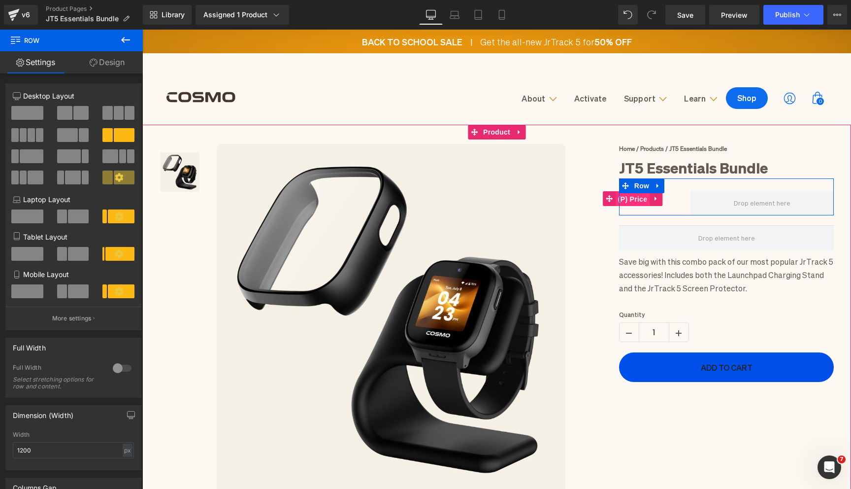
click at [641, 199] on span "(P) Price" at bounding box center [633, 199] width 34 height 15
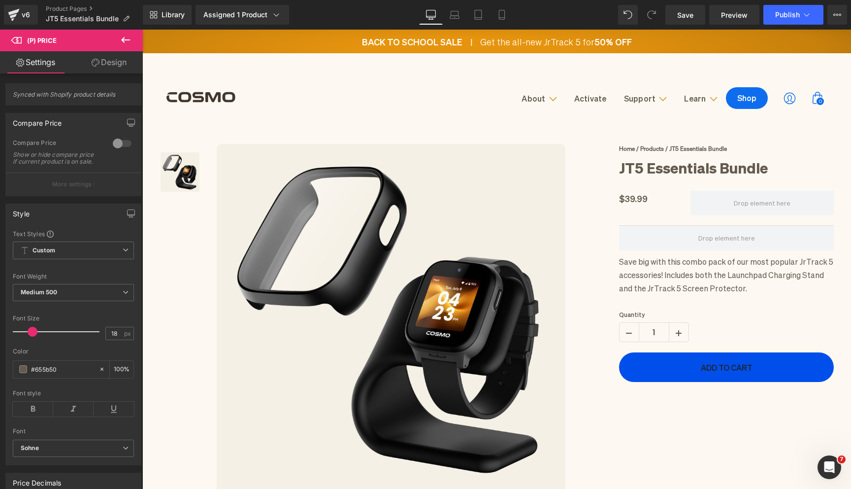
click at [104, 62] on link "Design" at bounding box center [108, 62] width 71 height 22
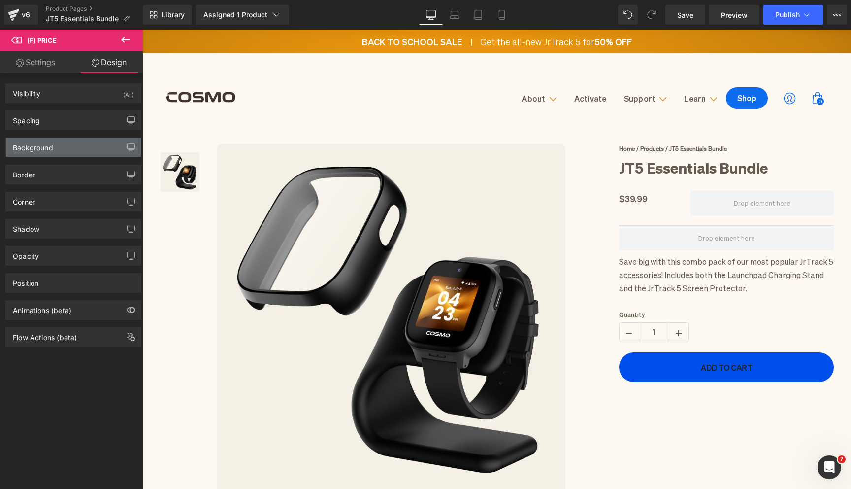
click at [70, 148] on div "Background" at bounding box center [73, 147] width 135 height 19
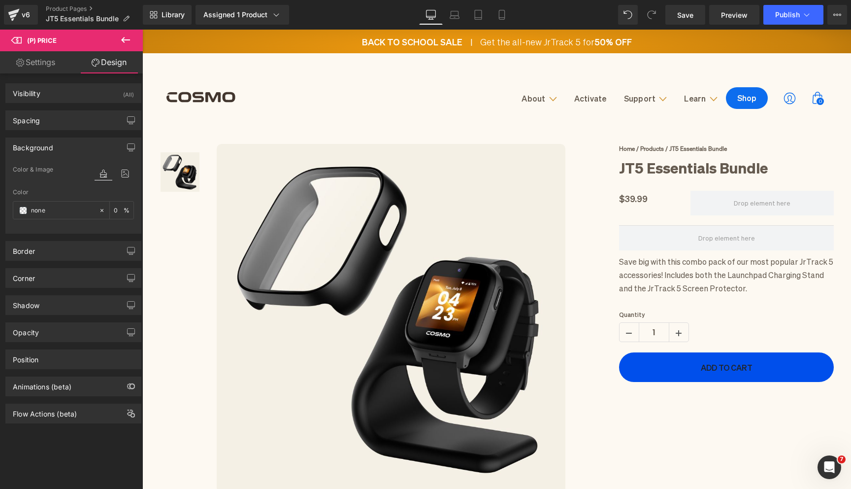
click at [70, 148] on div "Background" at bounding box center [73, 147] width 135 height 19
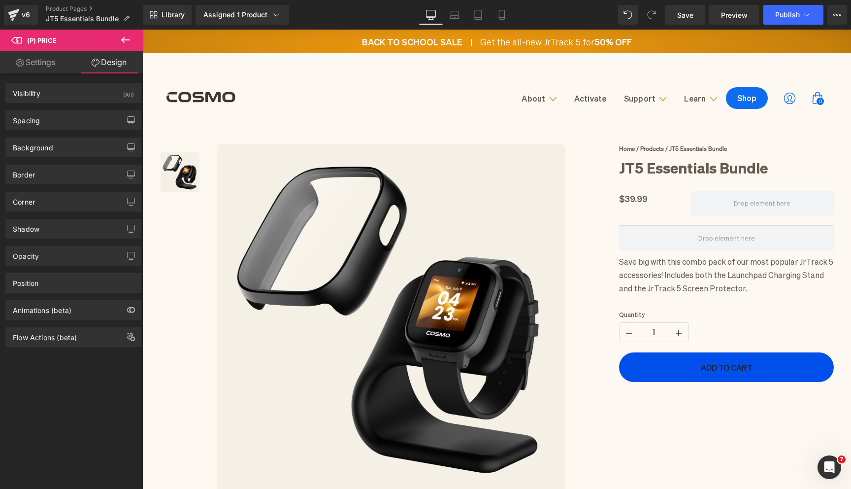
click at [52, 65] on link "Settings" at bounding box center [35, 62] width 71 height 22
type input "100"
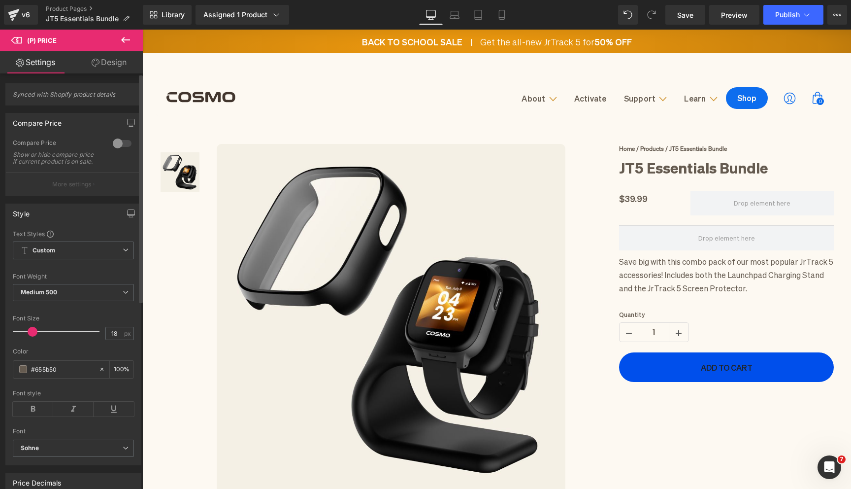
click at [112, 144] on div at bounding box center [122, 144] width 24 height 16
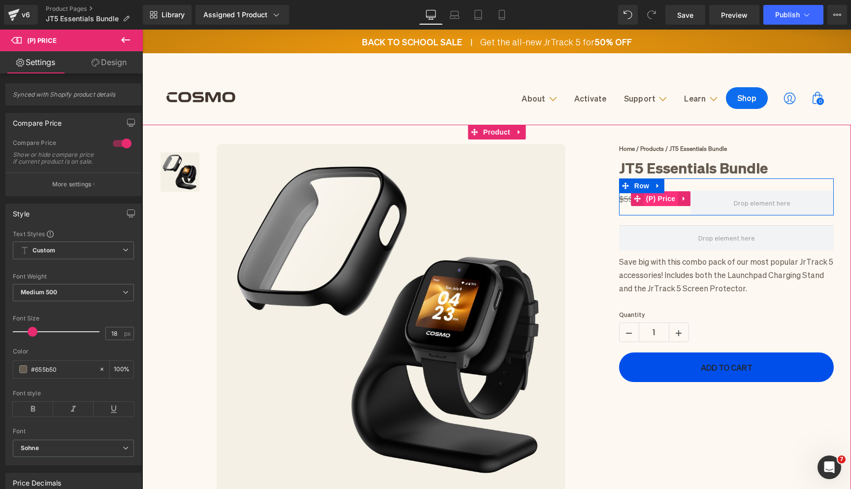
click at [661, 200] on span "(P) Price" at bounding box center [661, 198] width 34 height 15
click at [668, 203] on span "(P) Price" at bounding box center [661, 198] width 34 height 15
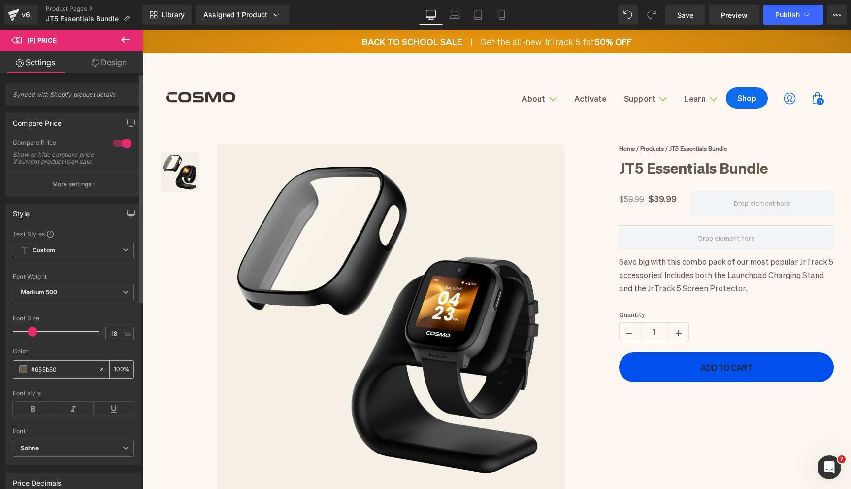
click at [50, 373] on input "#655b50" at bounding box center [62, 369] width 63 height 11
paste input "c7800c"
type input "c7800c"
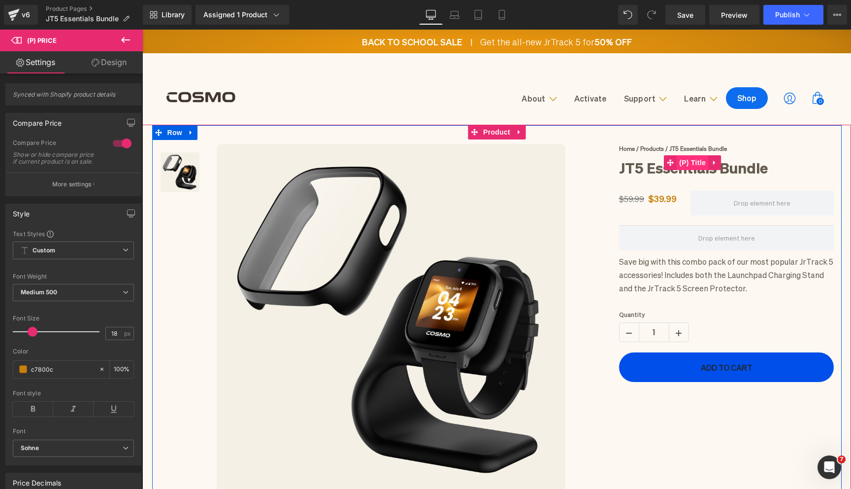
click at [685, 162] on span "(P) Title" at bounding box center [693, 162] width 32 height 15
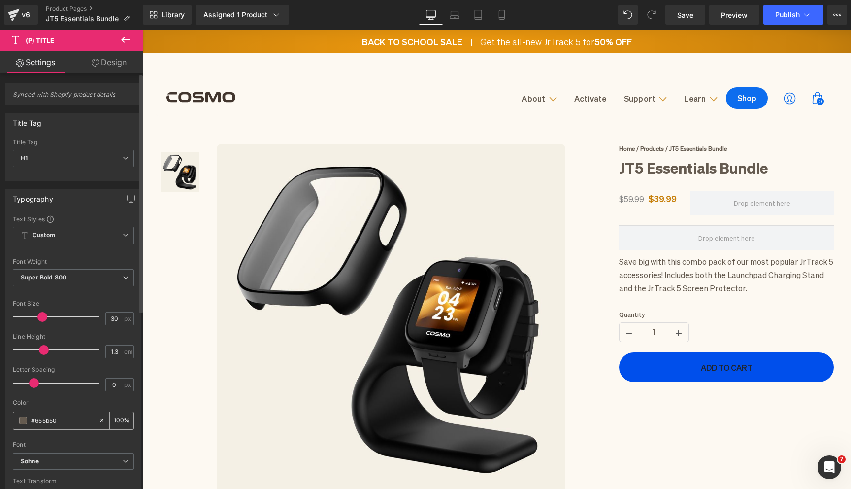
click at [54, 420] on input "#655b50" at bounding box center [62, 420] width 63 height 11
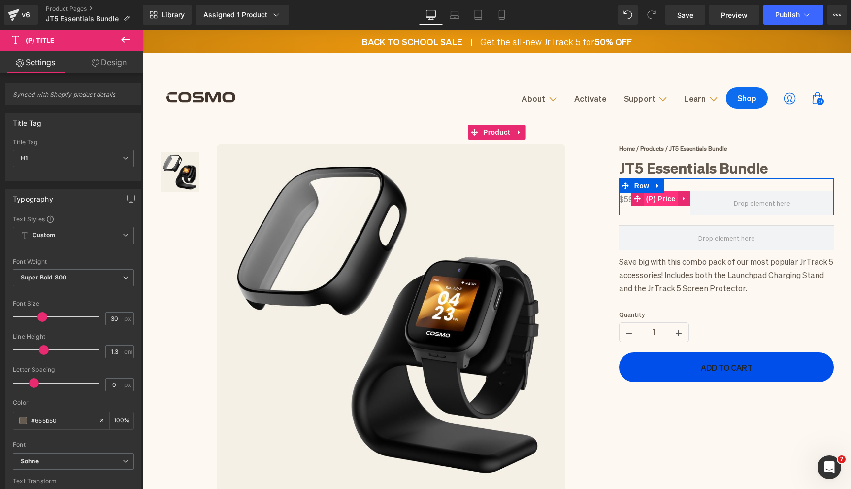
click at [666, 201] on span "(P) Price" at bounding box center [661, 198] width 34 height 15
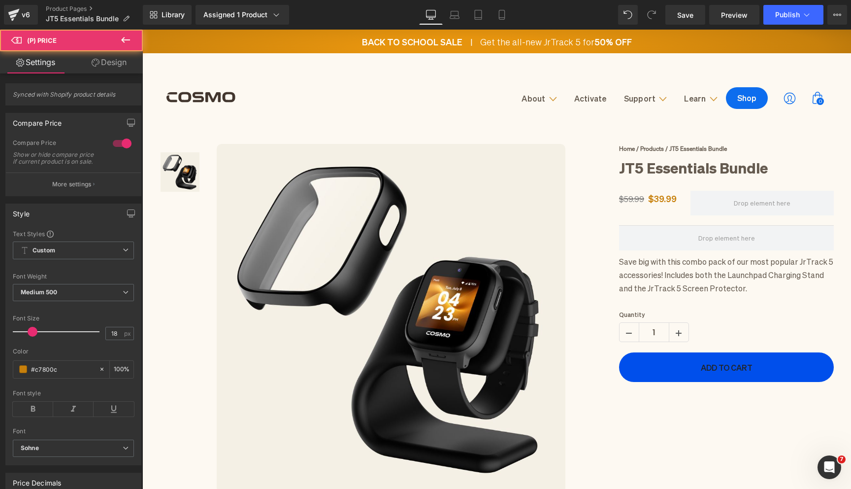
click at [126, 66] on link "Design" at bounding box center [108, 62] width 71 height 22
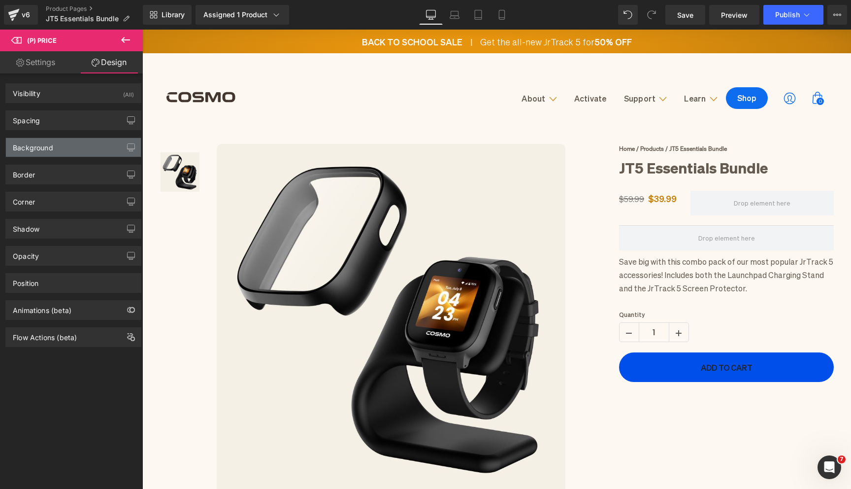
click at [68, 150] on div "Background" at bounding box center [73, 147] width 135 height 19
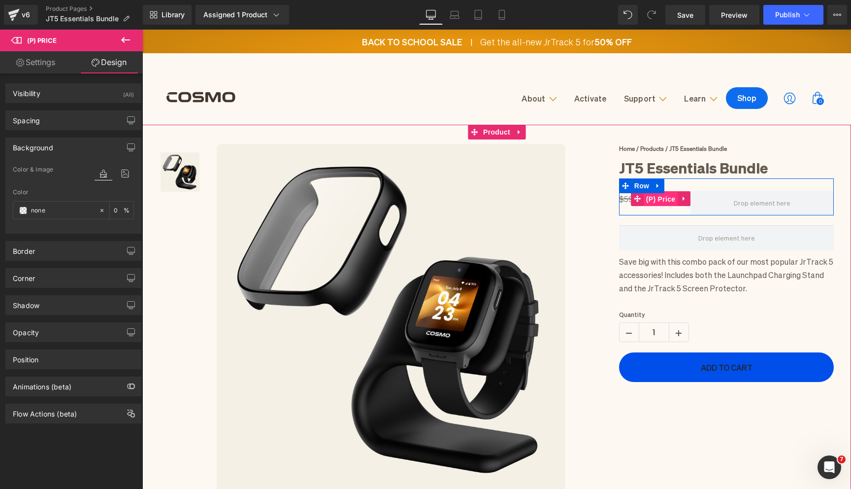
click at [665, 198] on span "(P) Price" at bounding box center [661, 199] width 34 height 15
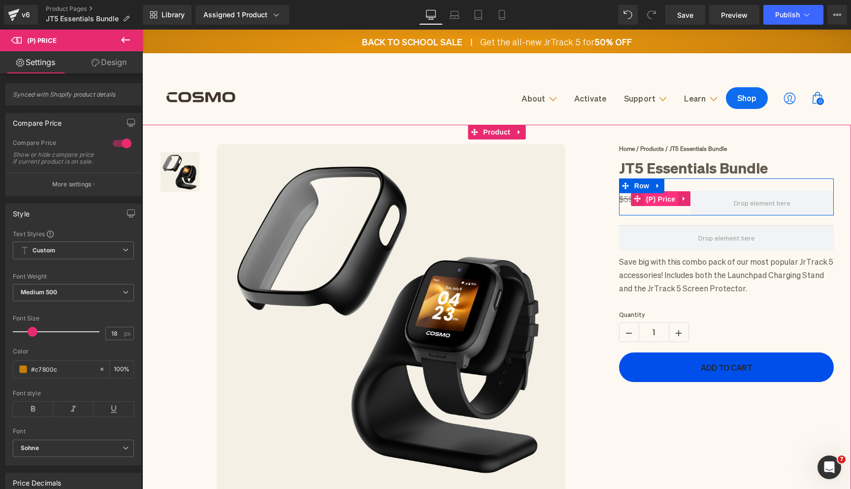
click at [654, 200] on span "(P) Price" at bounding box center [661, 199] width 34 height 15
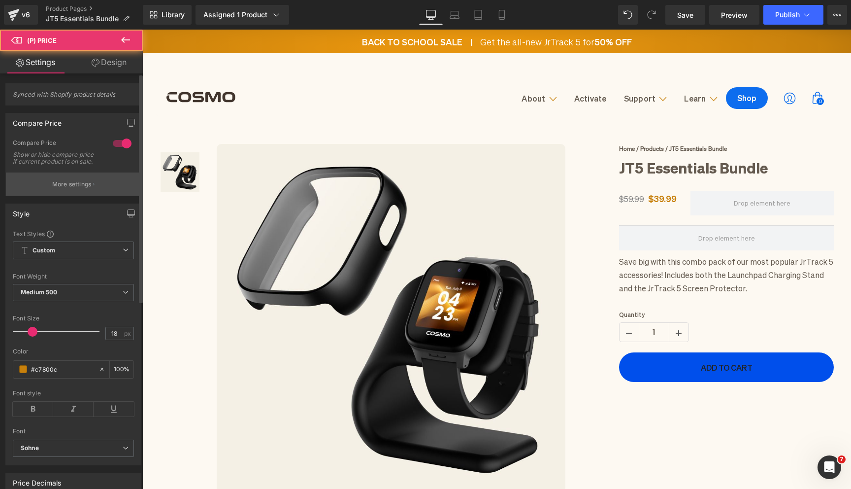
click at [68, 189] on p "More settings" at bounding box center [71, 184] width 39 height 9
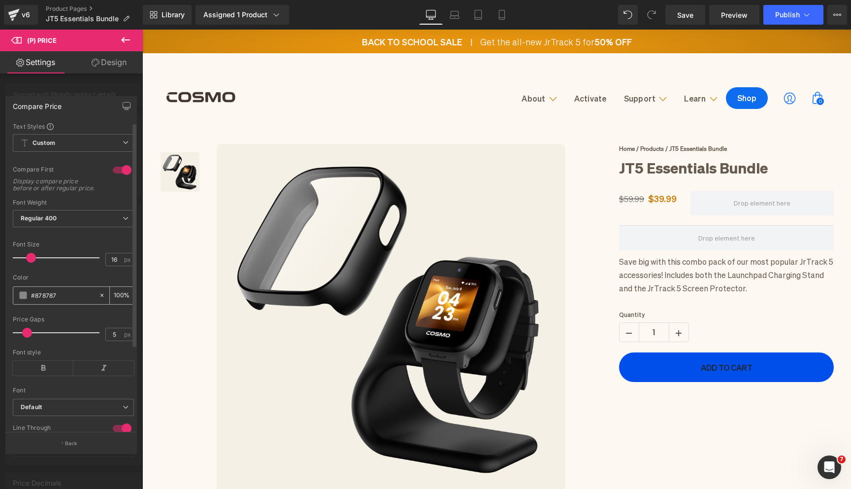
click at [43, 298] on input "#878787" at bounding box center [62, 295] width 63 height 11
paste input "655b50"
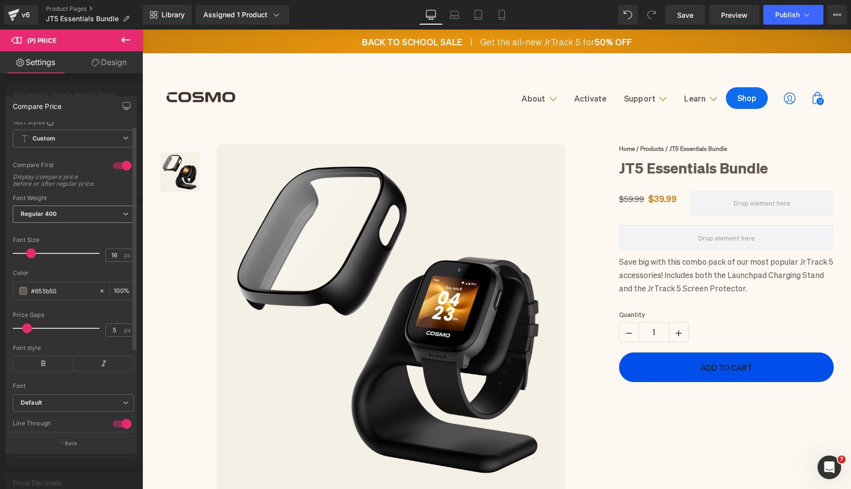
type input "#655b50"
click at [51, 217] on b "Regular 400" at bounding box center [39, 213] width 36 height 7
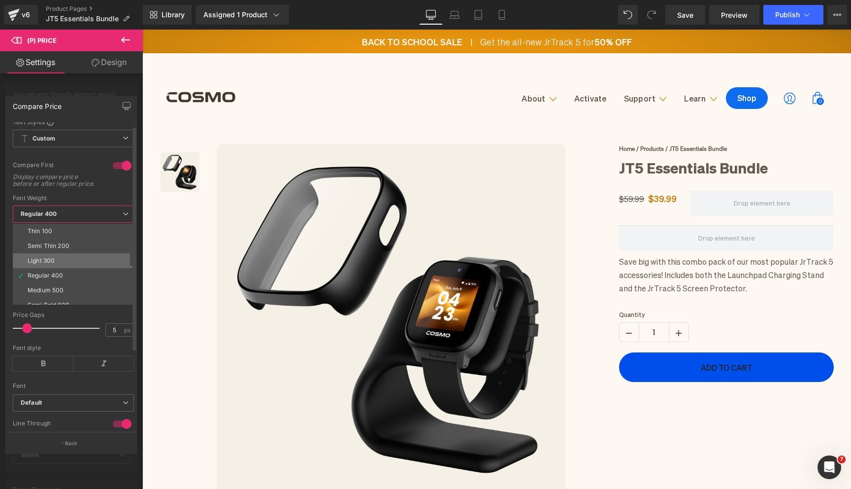
scroll to position [14, 0]
click at [55, 294] on li "Semi Bold 600" at bounding box center [76, 291] width 126 height 15
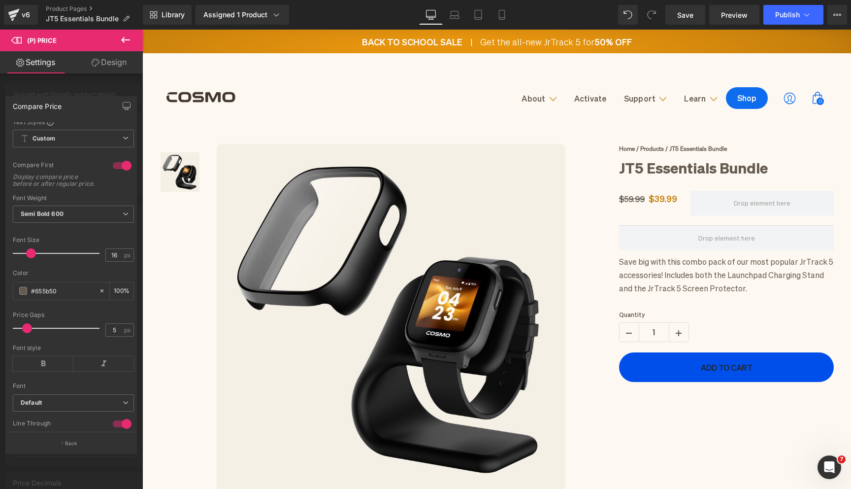
click at [94, 90] on div at bounding box center [71, 262] width 143 height 464
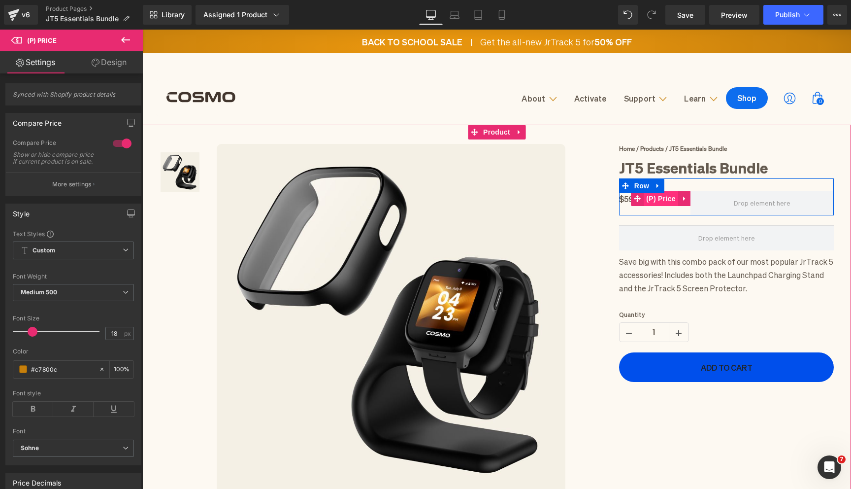
click at [646, 198] on span "(P) Price" at bounding box center [661, 198] width 34 height 15
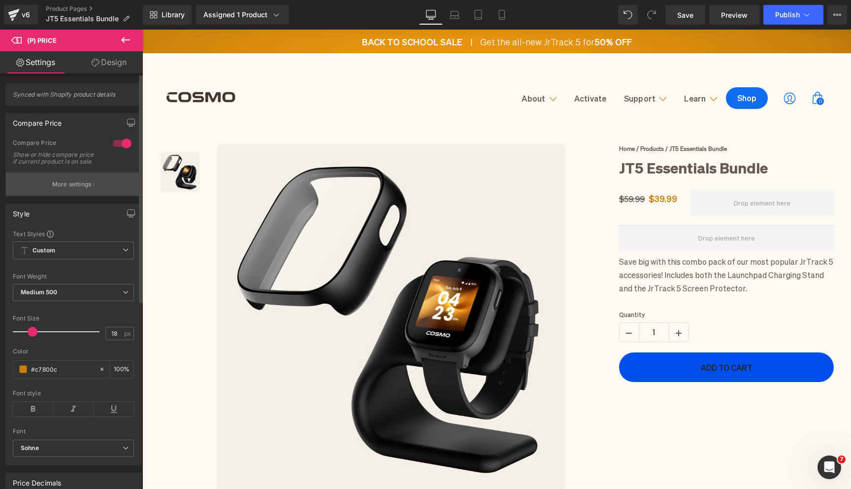
click at [53, 186] on button "More settings" at bounding box center [73, 183] width 135 height 23
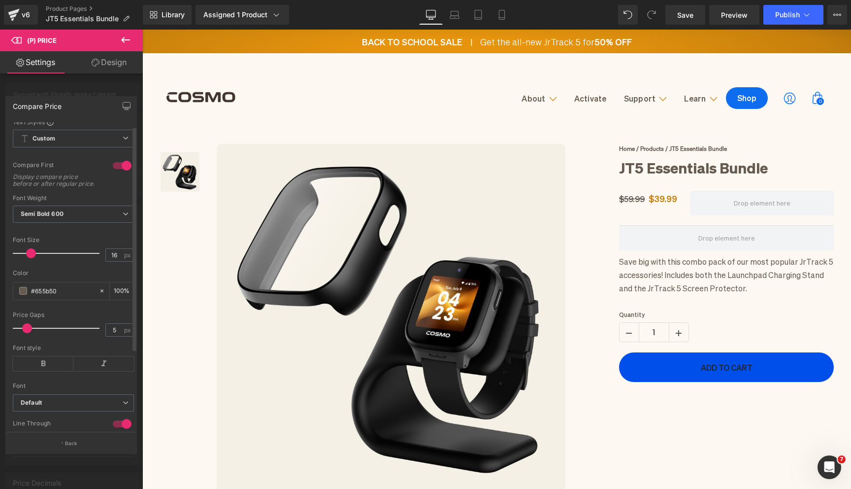
scroll to position [5, 0]
type input "18"
click at [31, 257] on span at bounding box center [33, 252] width 10 height 10
click at [60, 406] on b "Default" at bounding box center [72, 402] width 102 height 8
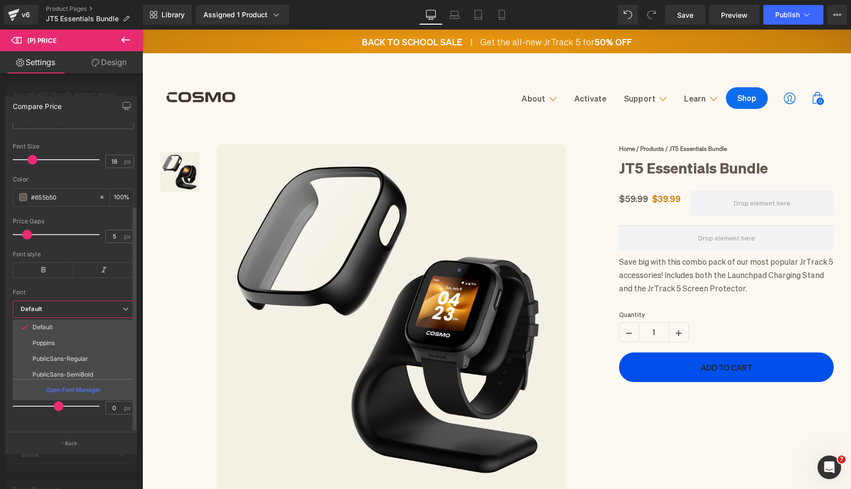
click at [57, 305] on b "Default" at bounding box center [72, 309] width 102 height 8
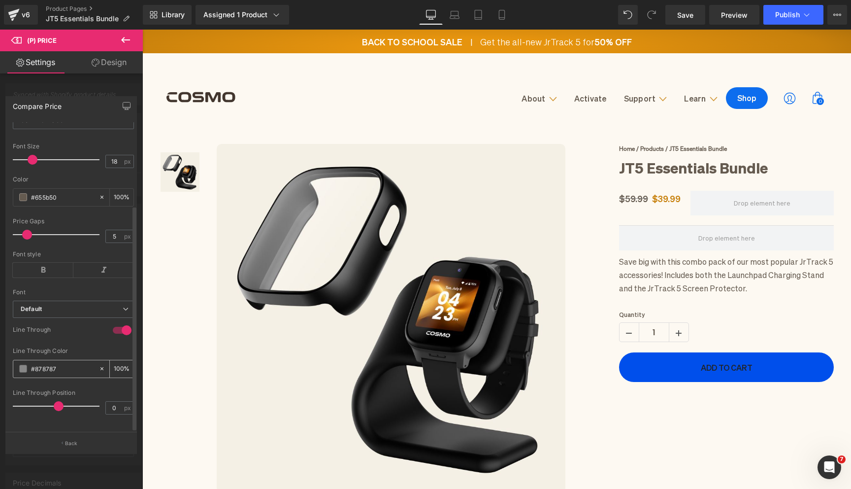
click at [48, 363] on input "#878787" at bounding box center [62, 368] width 63 height 11
paste input "655b50"
type input "#655b50"
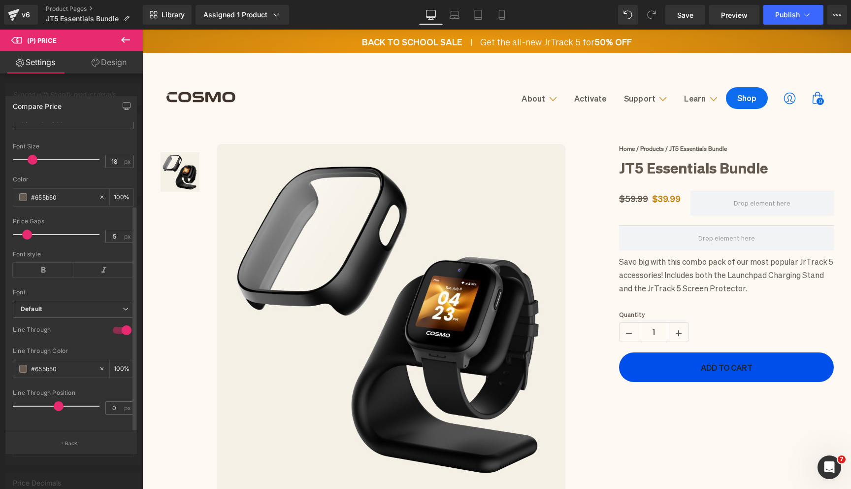
click at [70, 347] on div "Line Through Color" at bounding box center [73, 350] width 121 height 7
click at [775, 22] on button "Publish" at bounding box center [794, 15] width 60 height 20
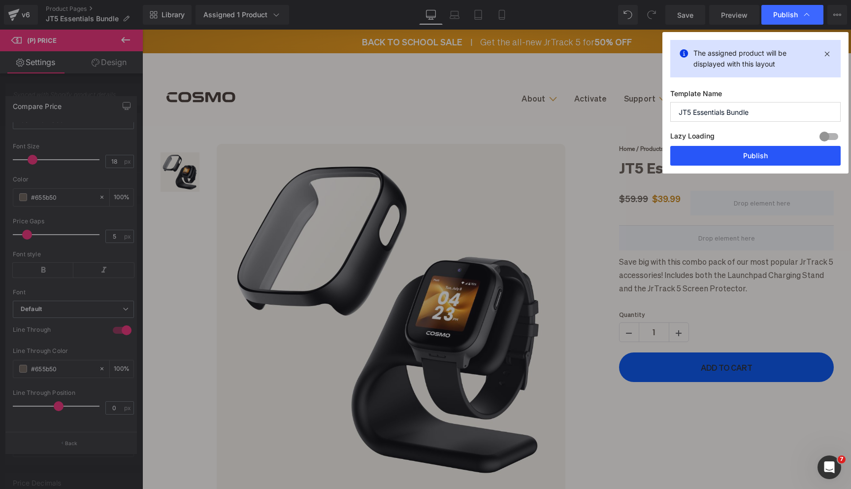
click at [731, 162] on button "Publish" at bounding box center [756, 156] width 170 height 20
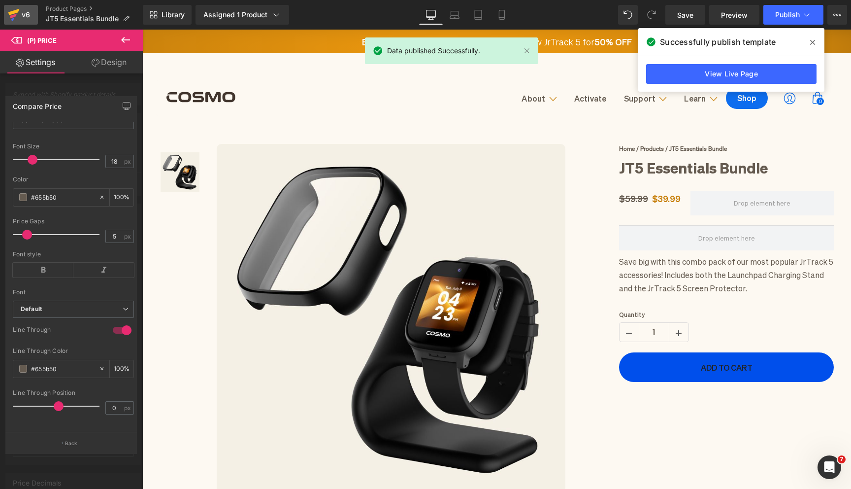
click at [32, 21] on link "v6" at bounding box center [21, 15] width 34 height 20
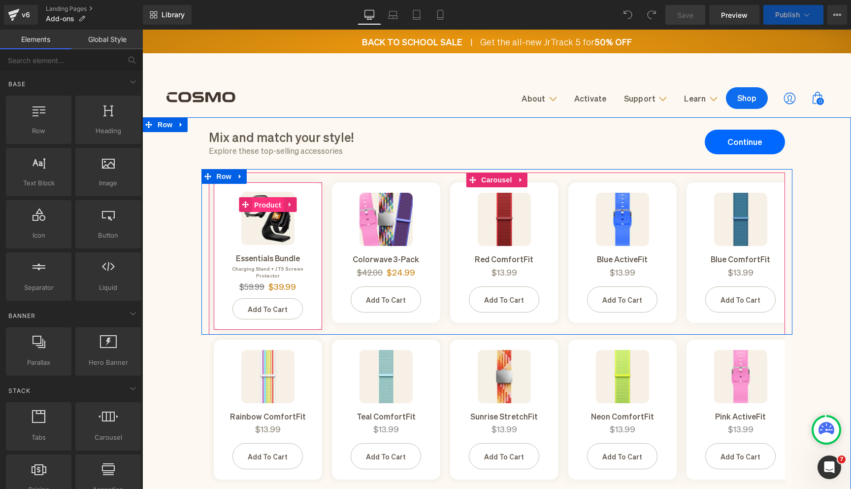
click at [271, 201] on span "Product" at bounding box center [268, 205] width 32 height 15
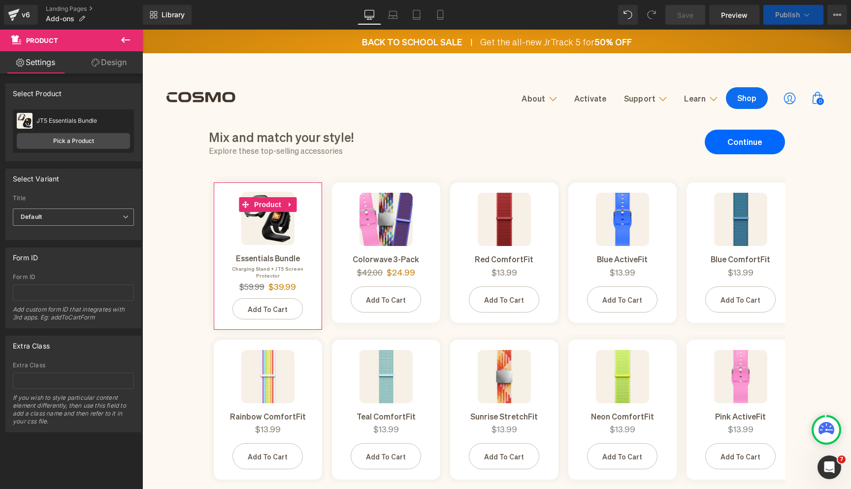
click at [97, 215] on span "Default" at bounding box center [73, 216] width 121 height 17
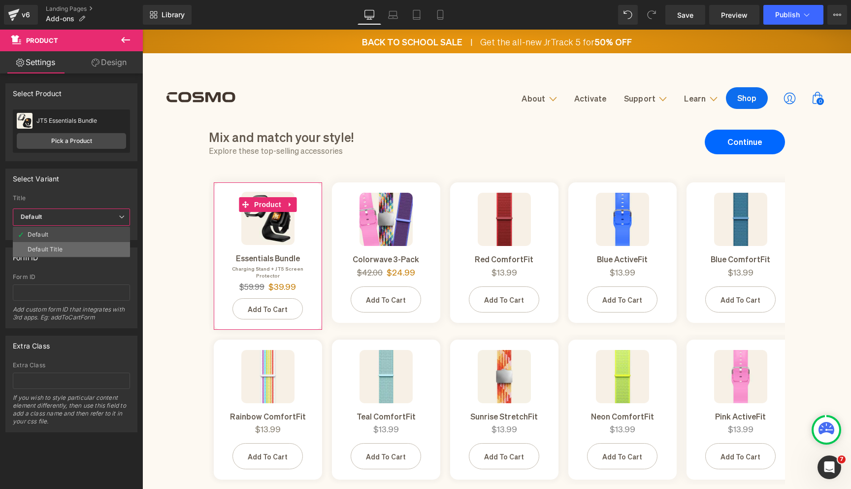
click at [89, 248] on li "Default Title" at bounding box center [71, 249] width 117 height 15
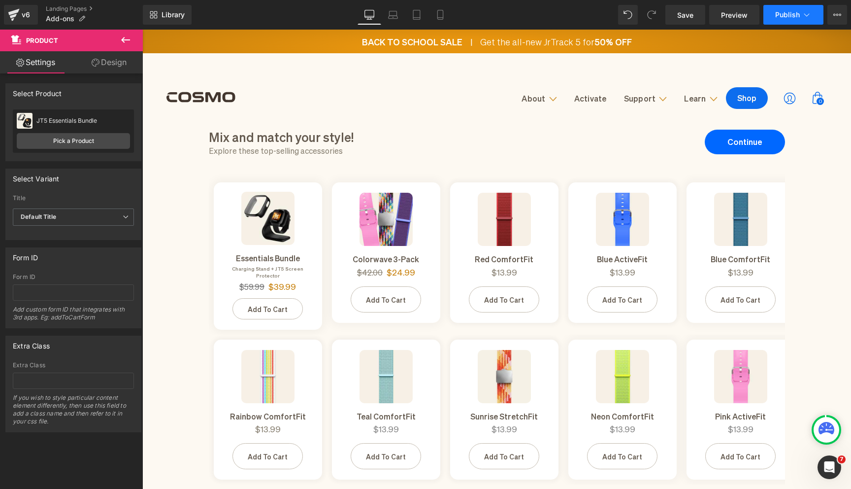
click at [782, 13] on span "Publish" at bounding box center [788, 15] width 25 height 8
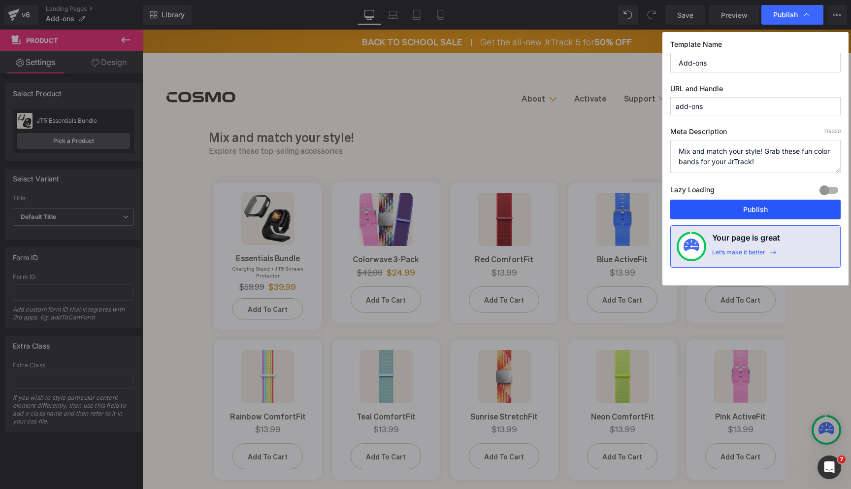
click at [739, 213] on button "Publish" at bounding box center [756, 210] width 170 height 20
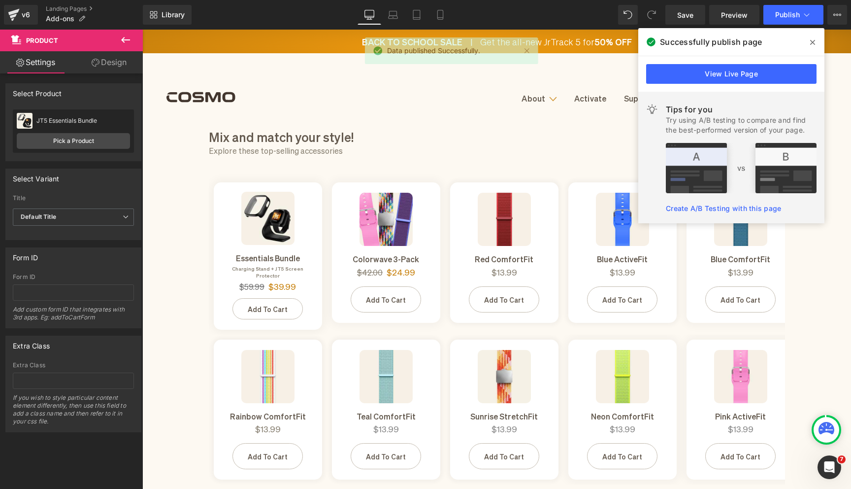
click at [808, 41] on span at bounding box center [813, 42] width 16 height 16
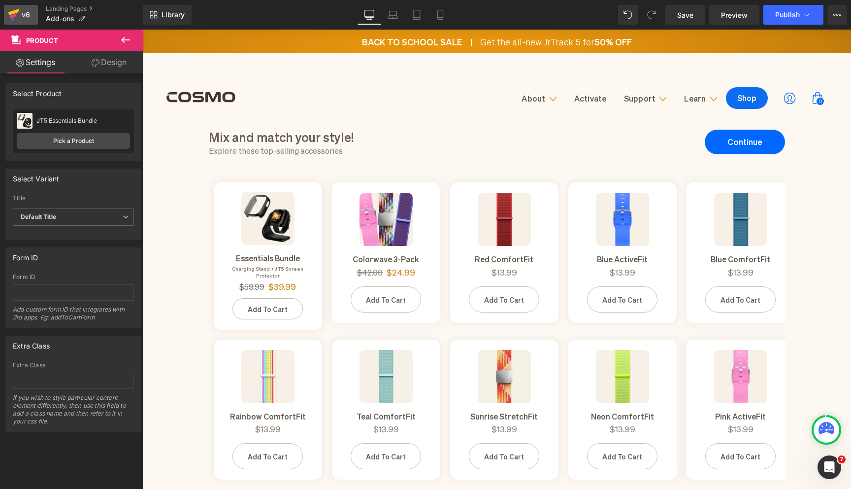
click at [20, 20] on div "v6" at bounding box center [26, 14] width 12 height 13
